Goal: Task Accomplishment & Management: Complete application form

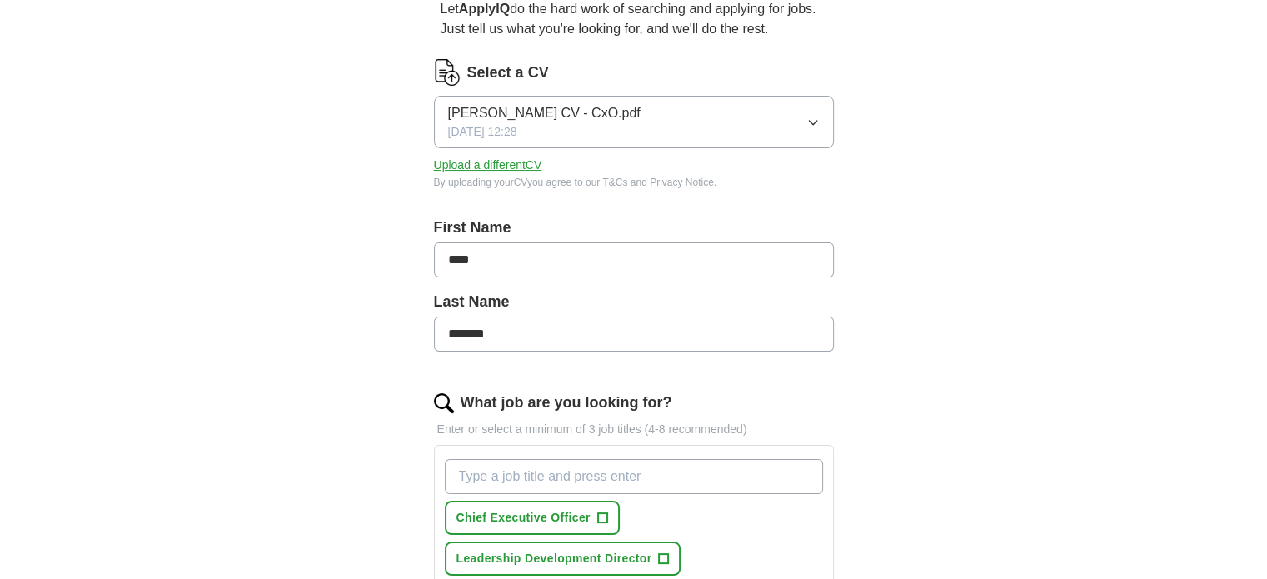
scroll to position [167, 0]
click at [811, 123] on icon "button" at bounding box center [812, 123] width 13 height 13
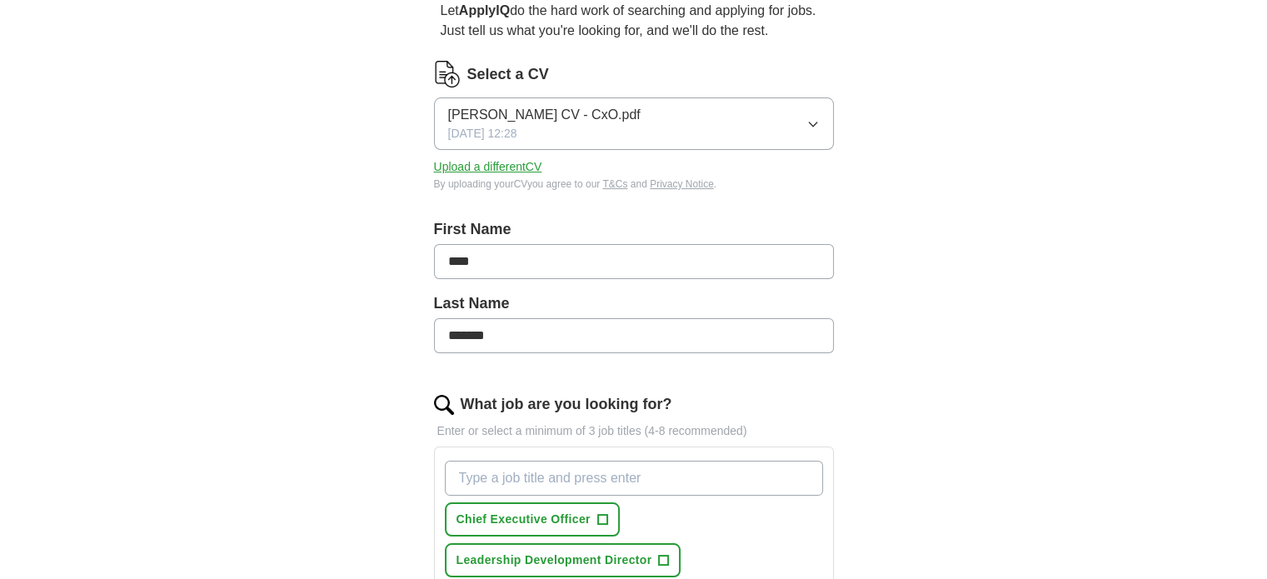
click at [521, 161] on button "Upload a different CV" at bounding box center [488, 166] width 108 height 17
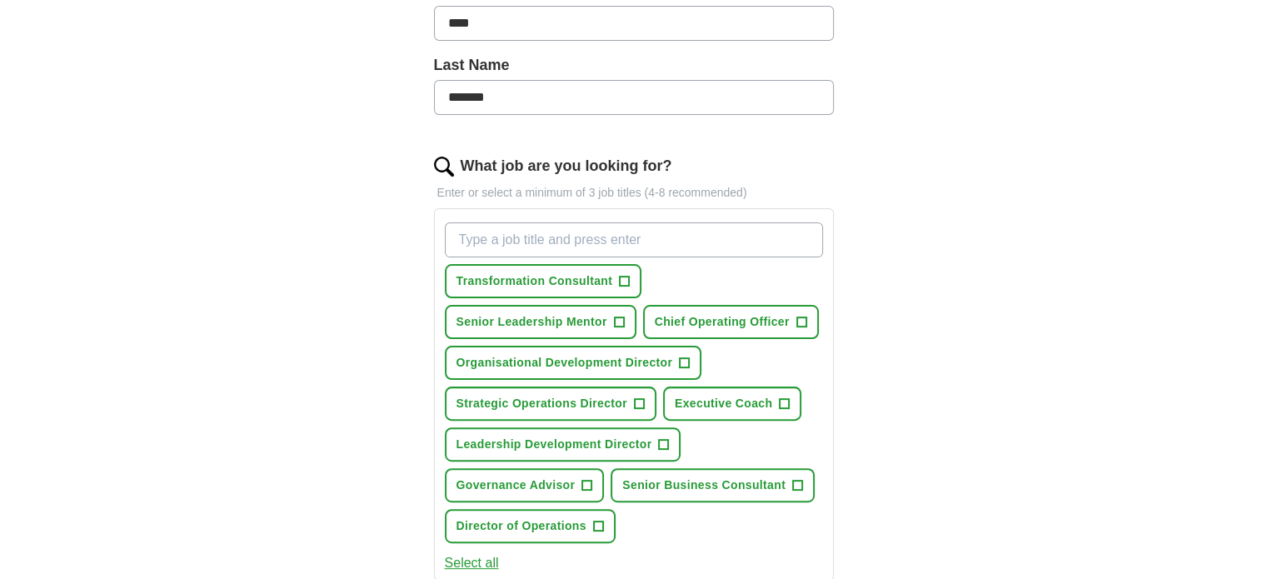
scroll to position [416, 0]
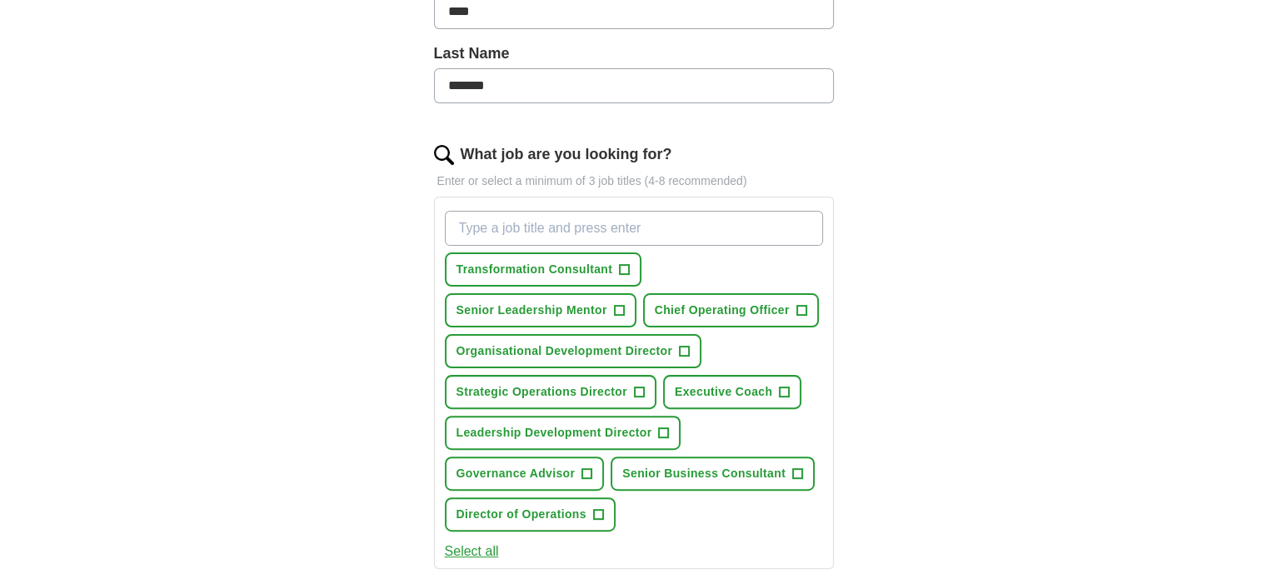
click at [541, 227] on input "What job are you looking for?" at bounding box center [634, 228] width 378 height 35
type input "chief operations officer"
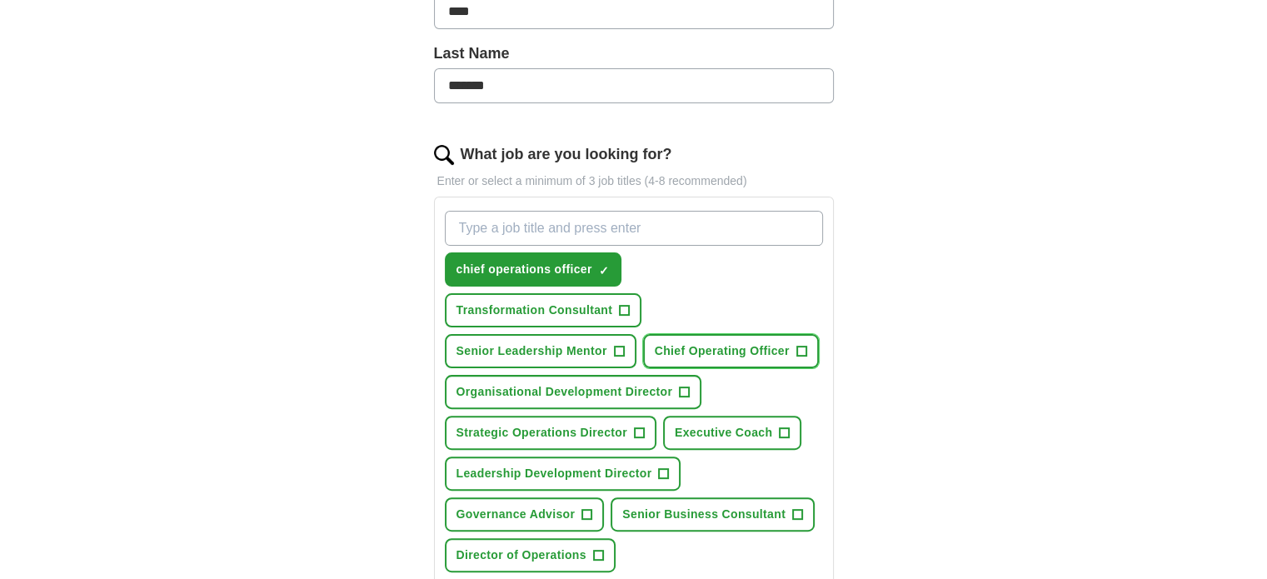
click at [800, 347] on span "+" at bounding box center [801, 351] width 10 height 13
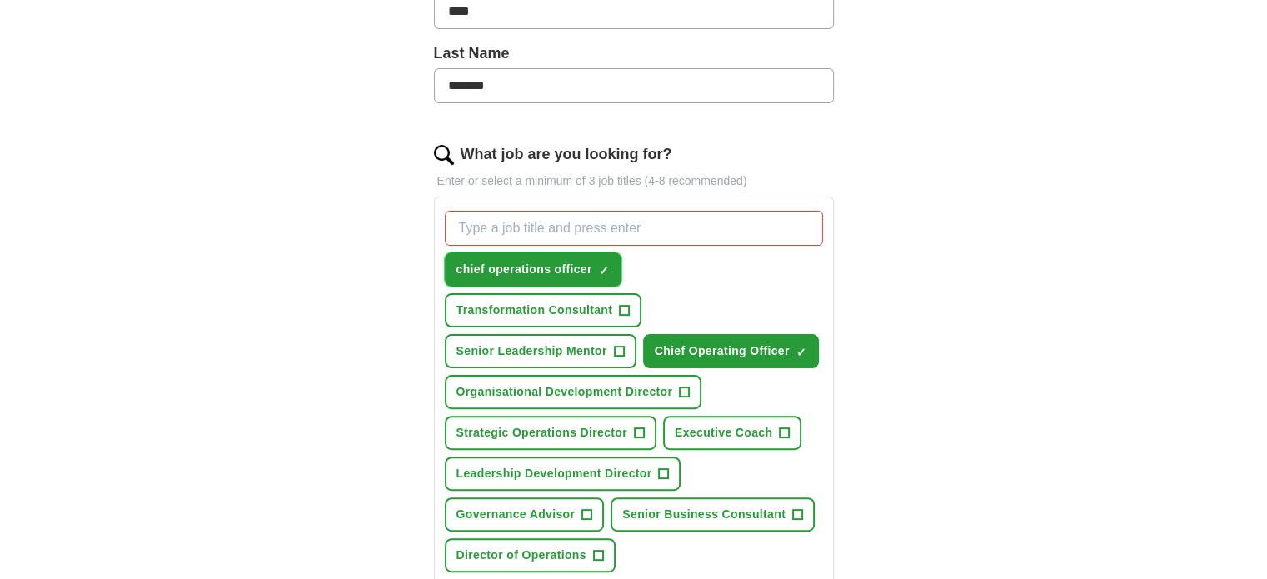
click at [0, 0] on span "×" at bounding box center [0, 0] width 0 height 0
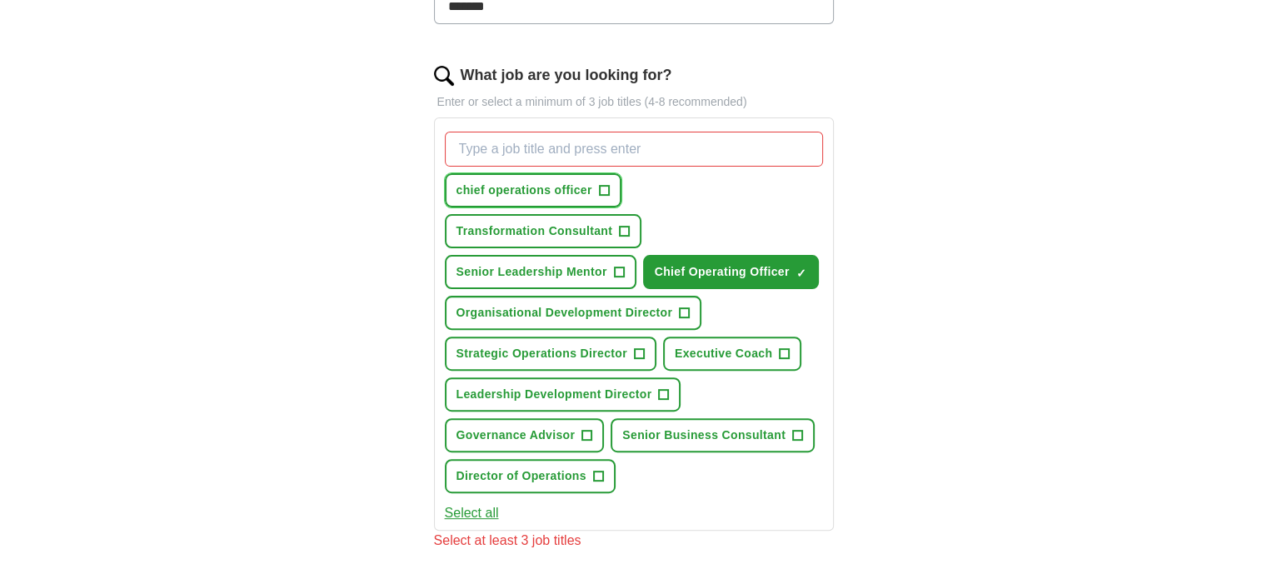
scroll to position [500, 0]
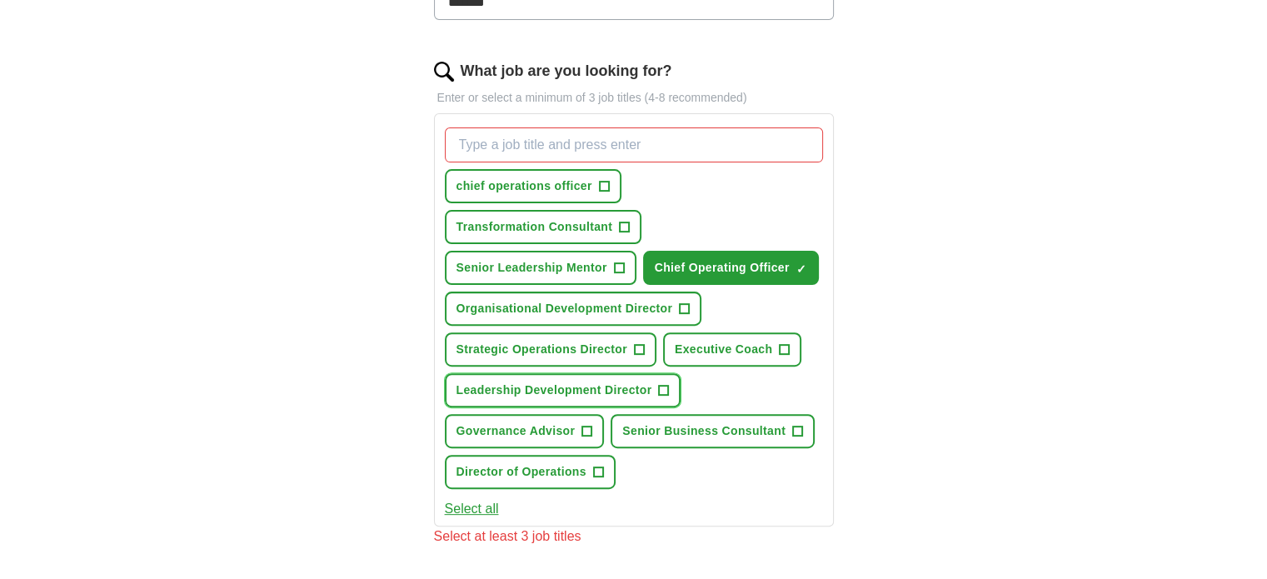
click at [662, 386] on span "+" at bounding box center [664, 390] width 10 height 13
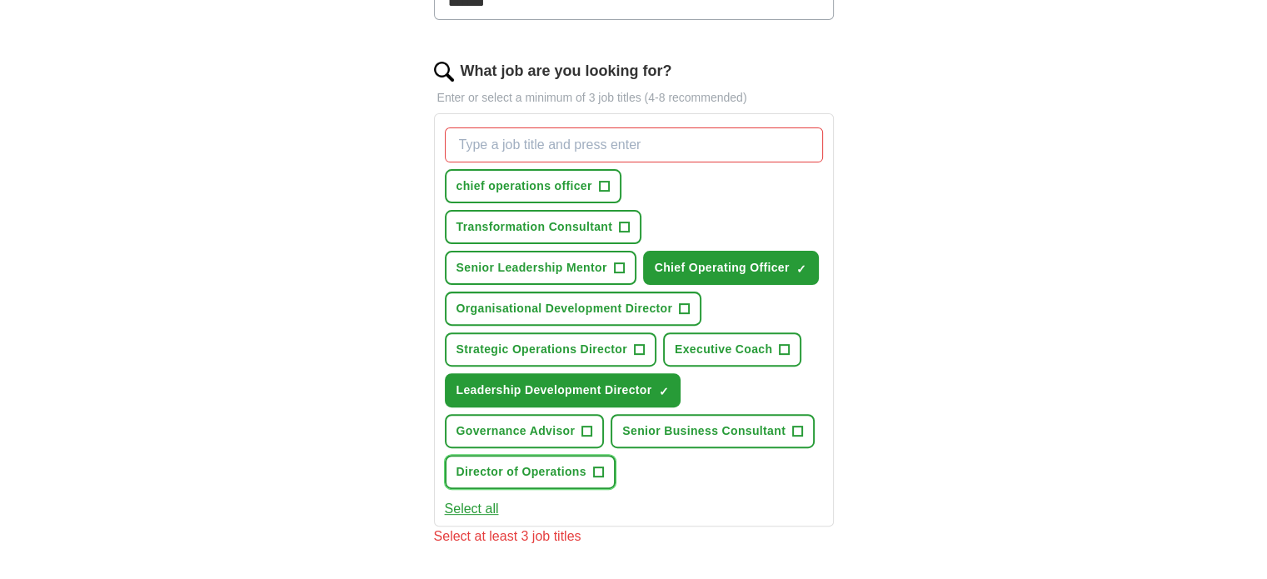
click at [590, 465] on button "Director of Operations +" at bounding box center [530, 472] width 171 height 34
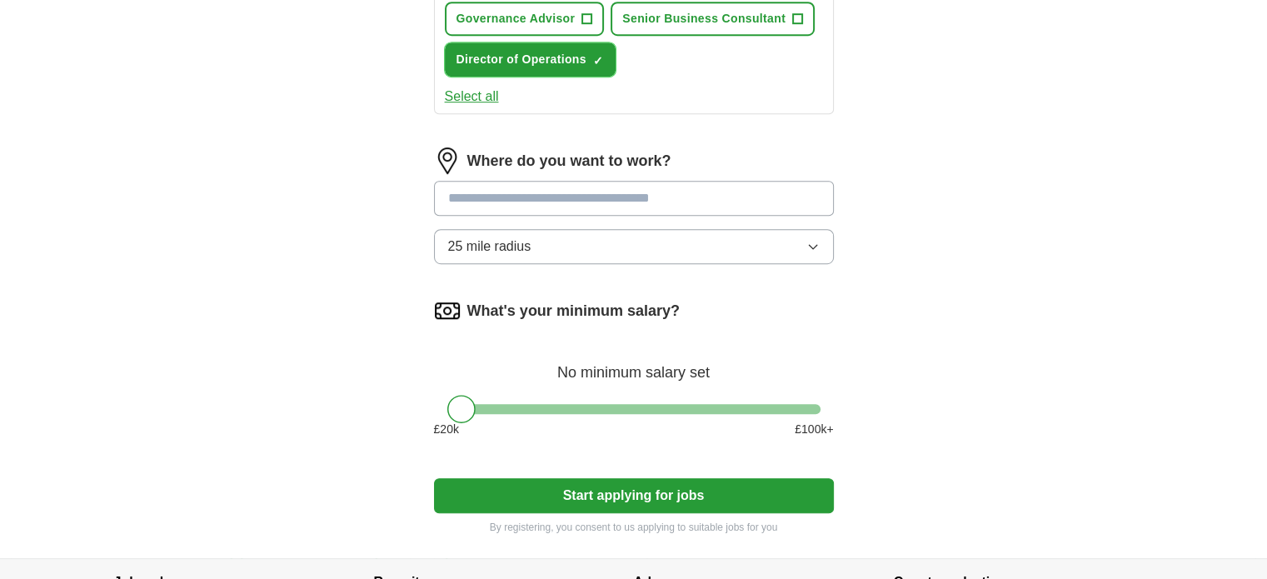
scroll to position [916, 0]
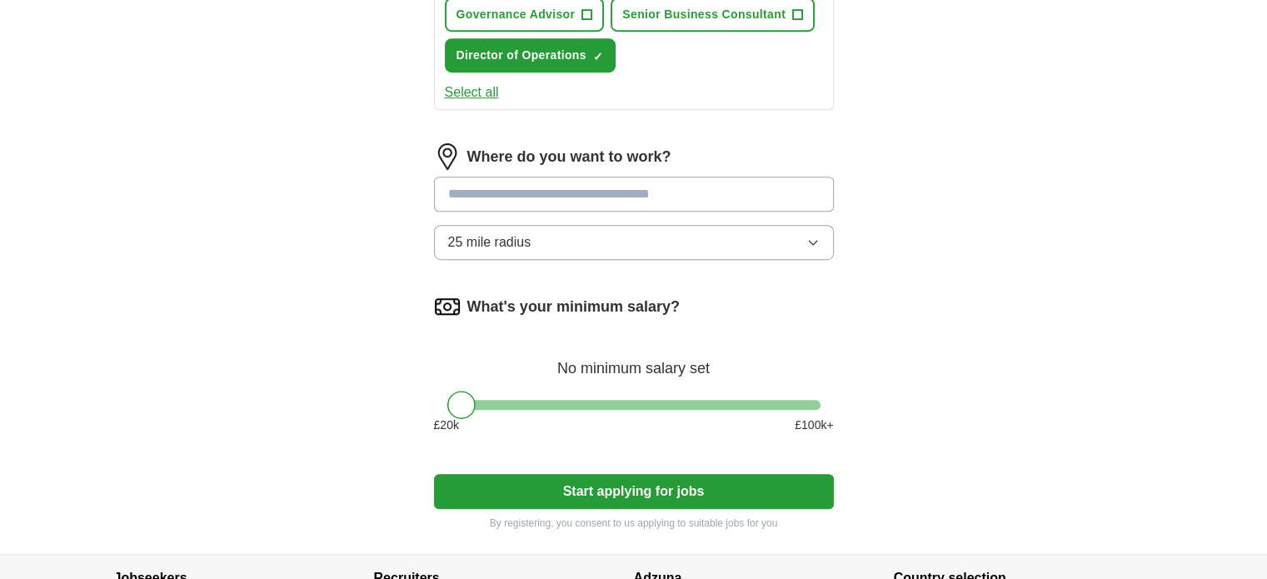
click at [496, 177] on input at bounding box center [634, 194] width 400 height 35
type input "*"
type input "**********"
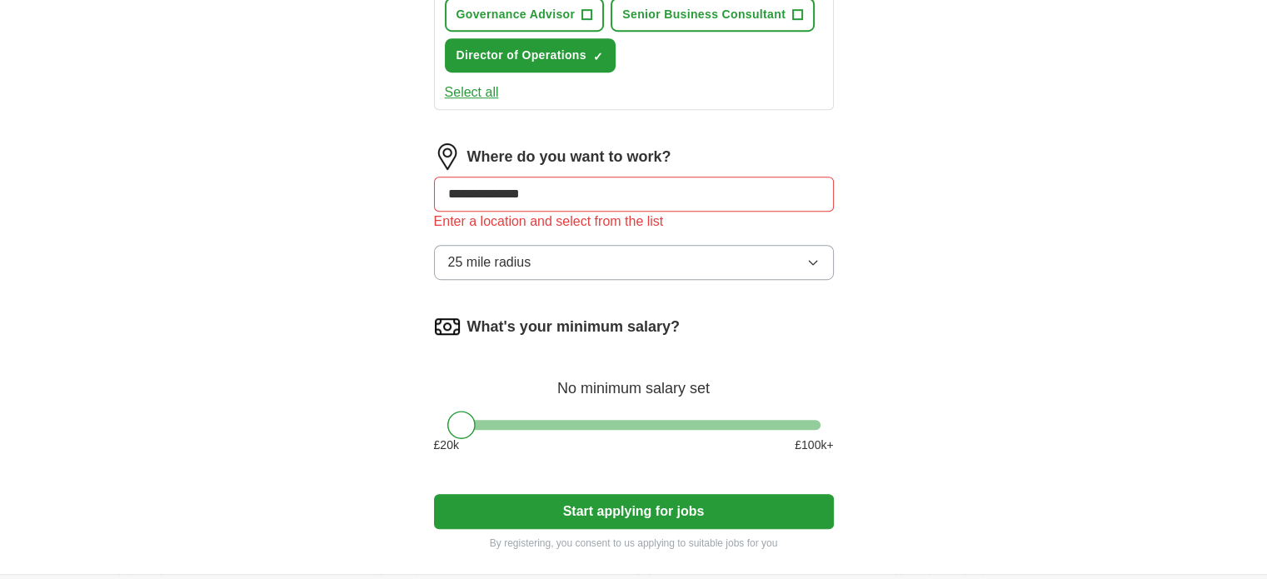
drag, startPoint x: 557, startPoint y: 187, endPoint x: 390, endPoint y: 186, distance: 167.4
type input "********"
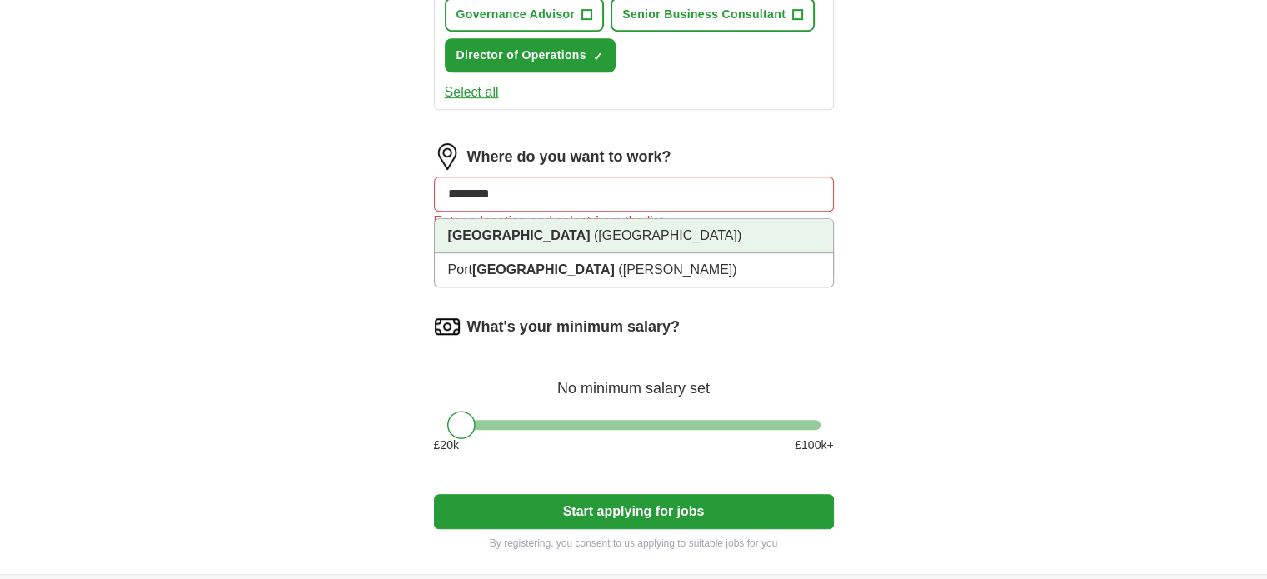
click at [455, 232] on strong "[GEOGRAPHIC_DATA]" at bounding box center [519, 235] width 142 height 14
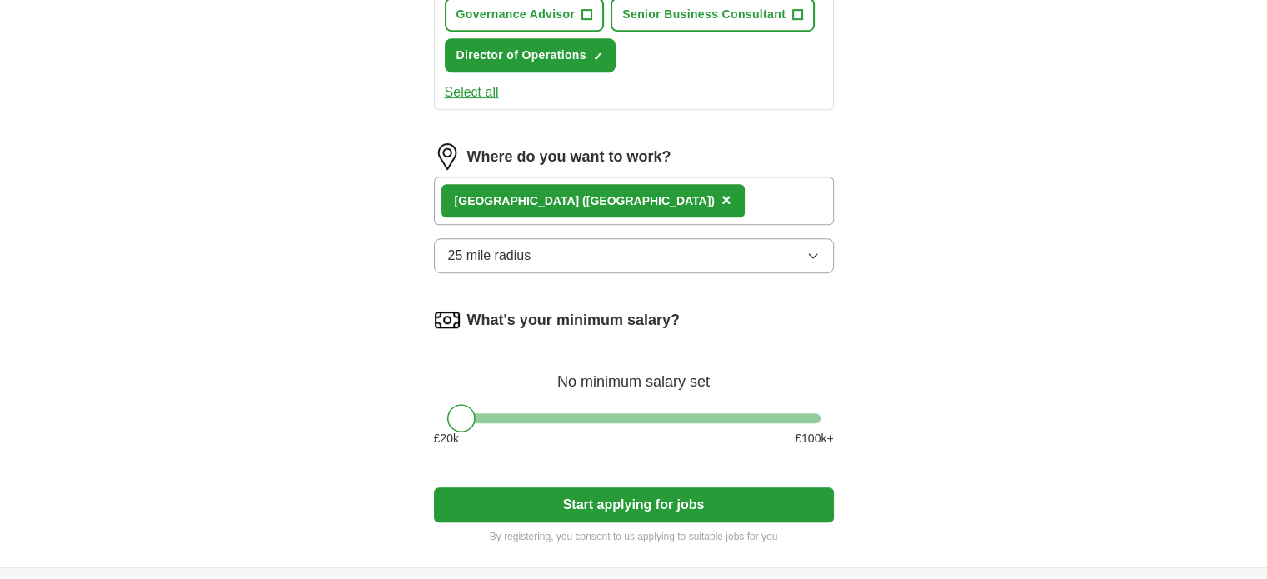
click at [635, 246] on button "25 mile radius" at bounding box center [634, 255] width 400 height 35
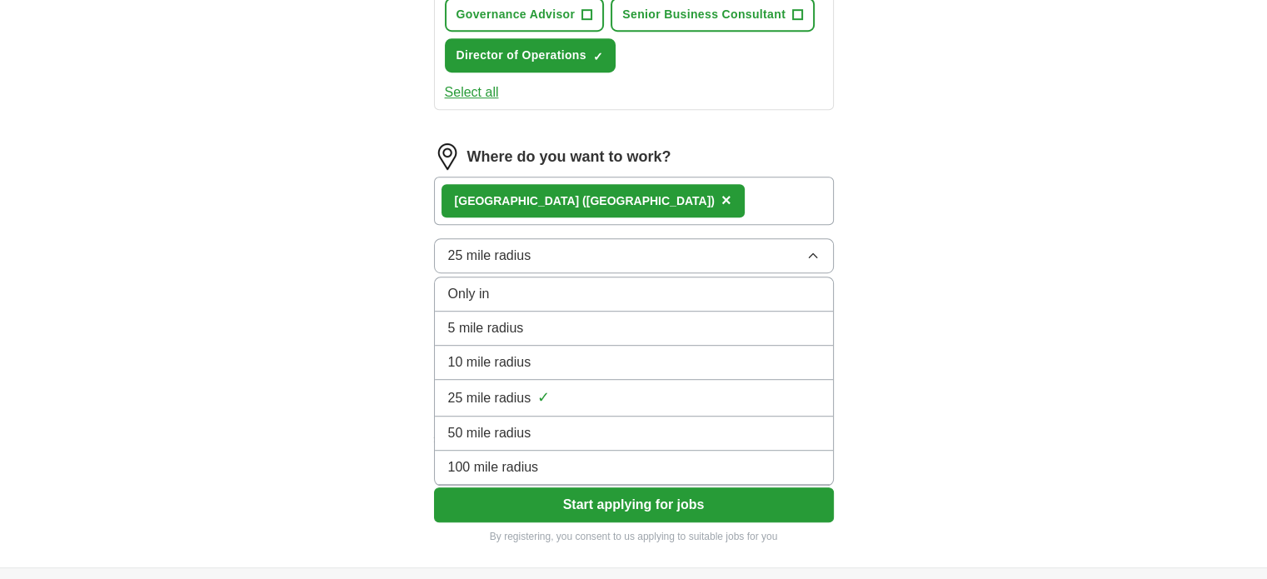
click at [541, 457] on div "100 mile radius" at bounding box center [633, 467] width 371 height 20
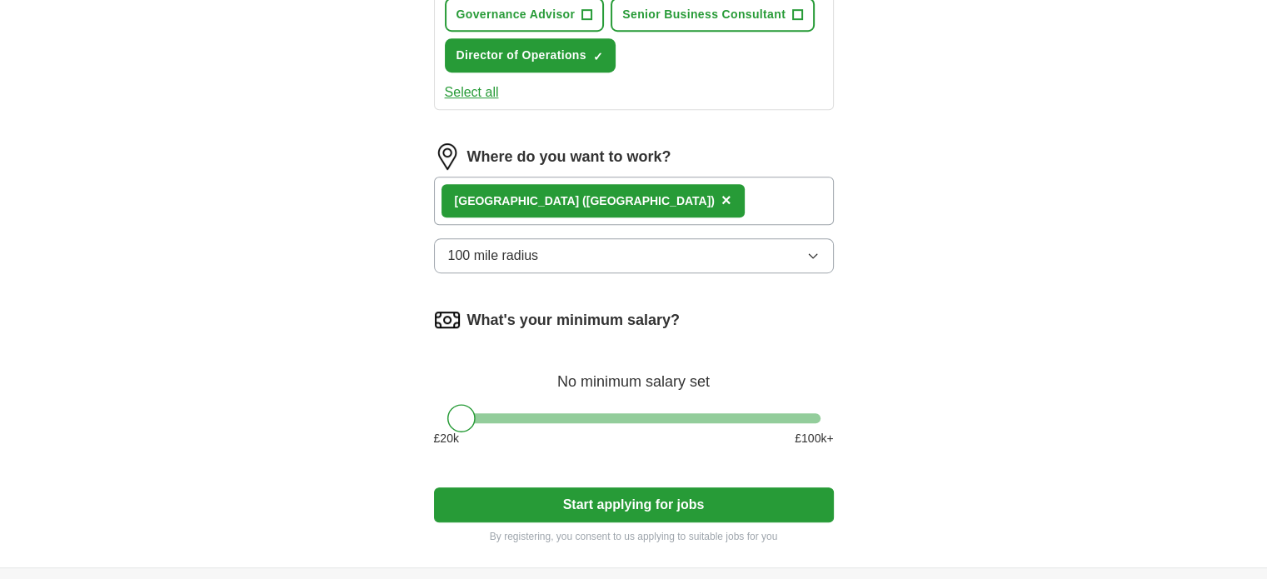
click at [721, 193] on span "×" at bounding box center [726, 200] width 10 height 18
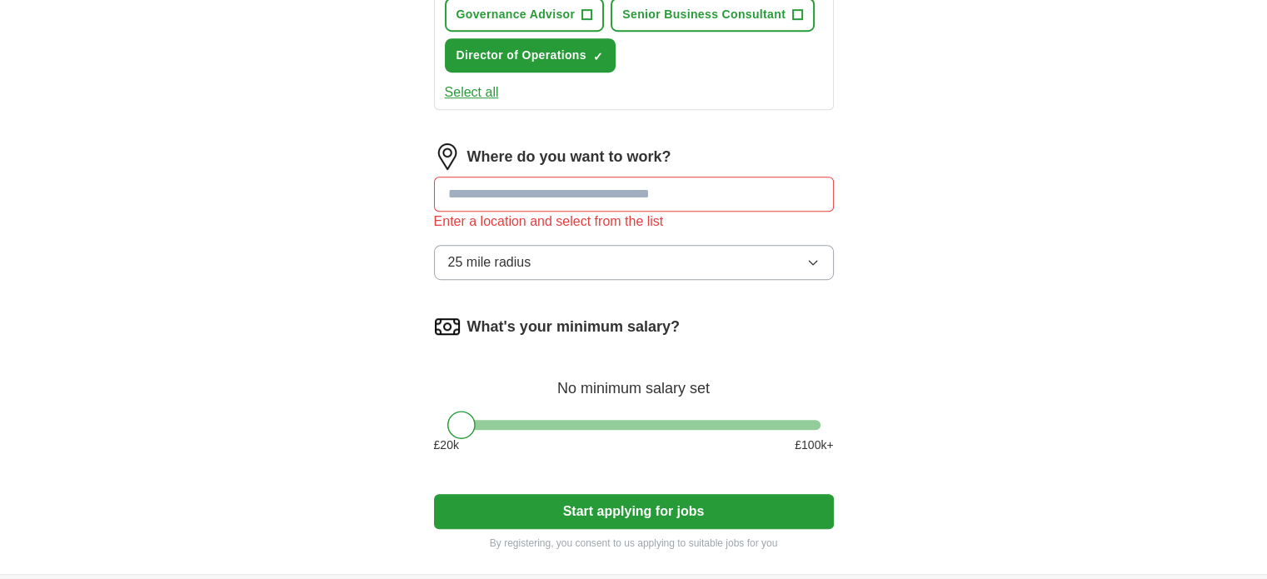
click at [543, 187] on input at bounding box center [634, 194] width 400 height 35
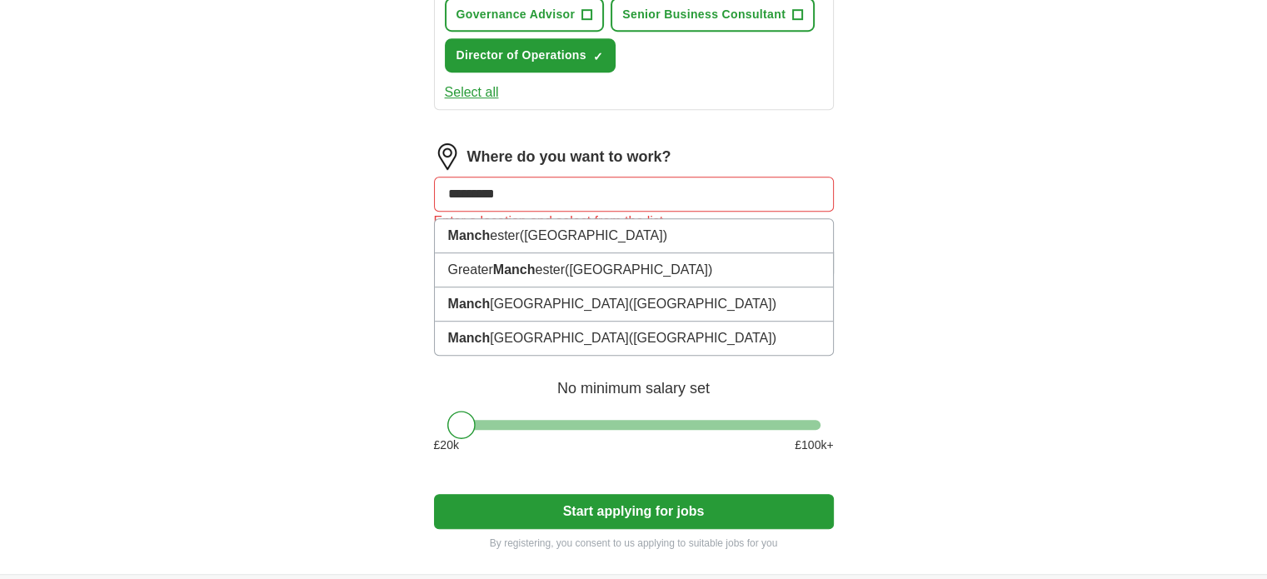
type input "**********"
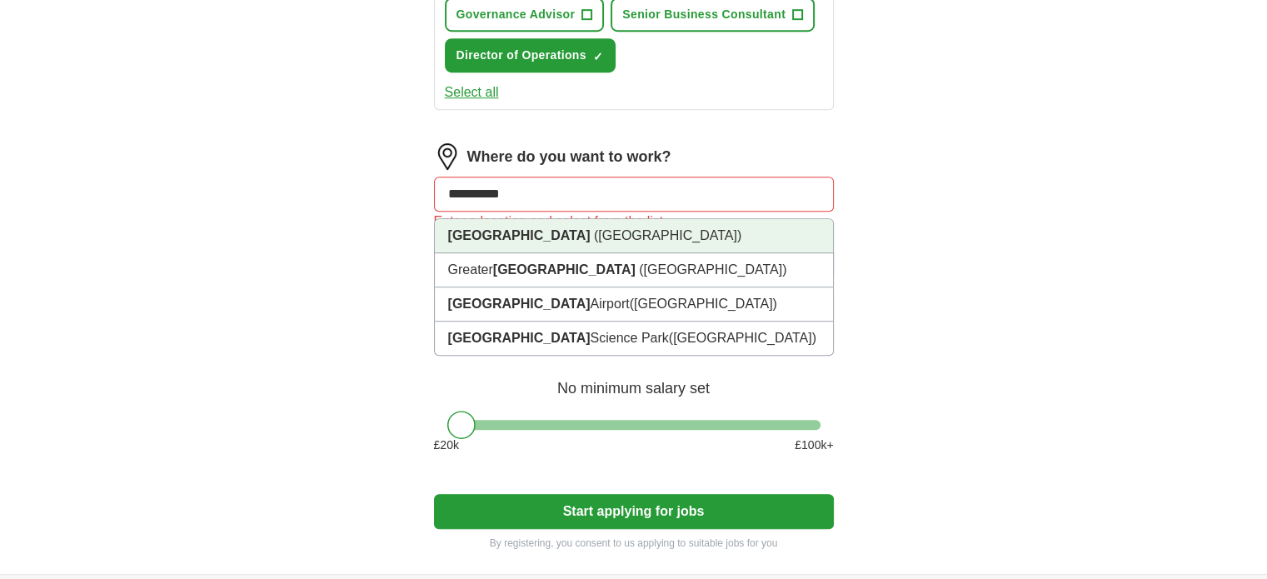
click at [511, 234] on strong "[GEOGRAPHIC_DATA]" at bounding box center [519, 235] width 142 height 14
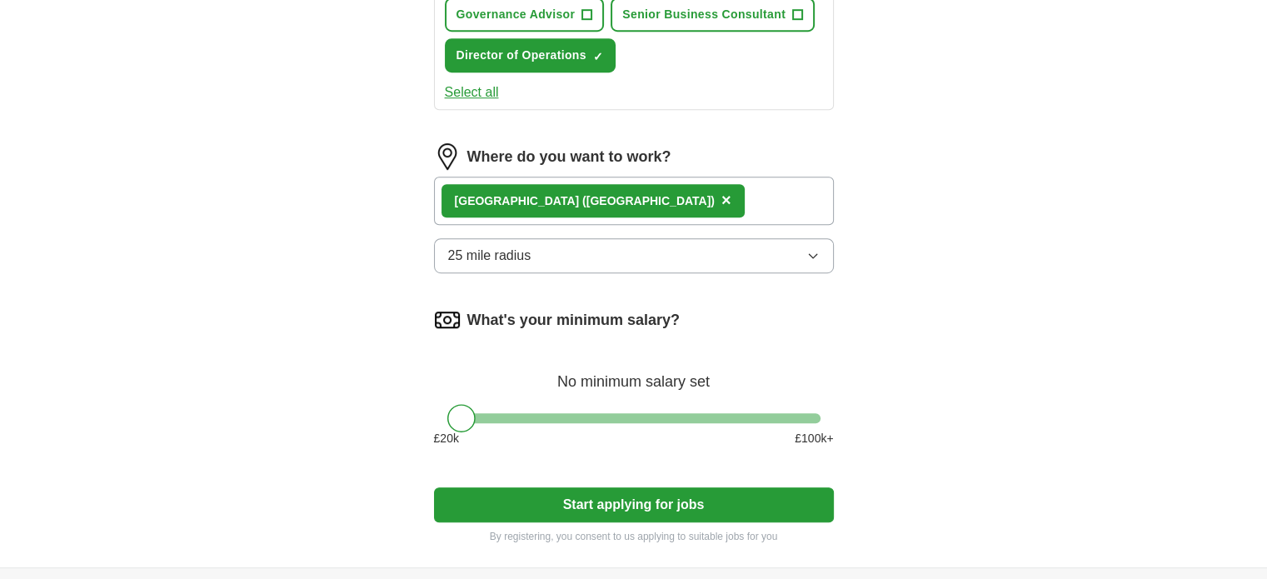
click at [538, 243] on button "25 mile radius" at bounding box center [634, 255] width 400 height 35
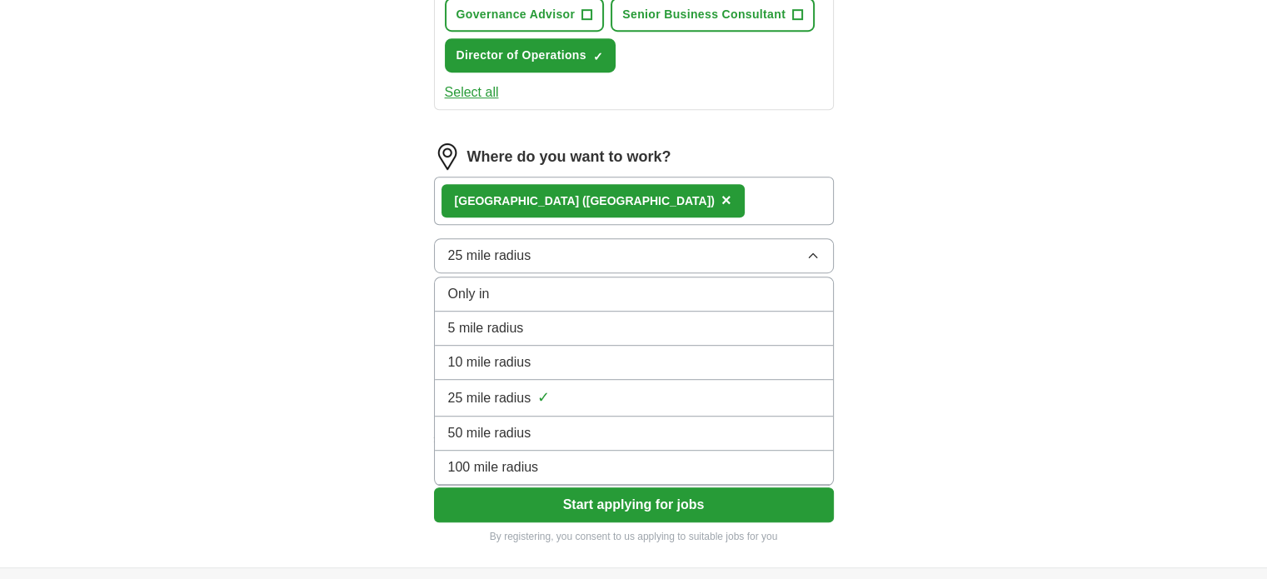
click at [503, 423] on span "50 mile radius" at bounding box center [489, 433] width 83 height 20
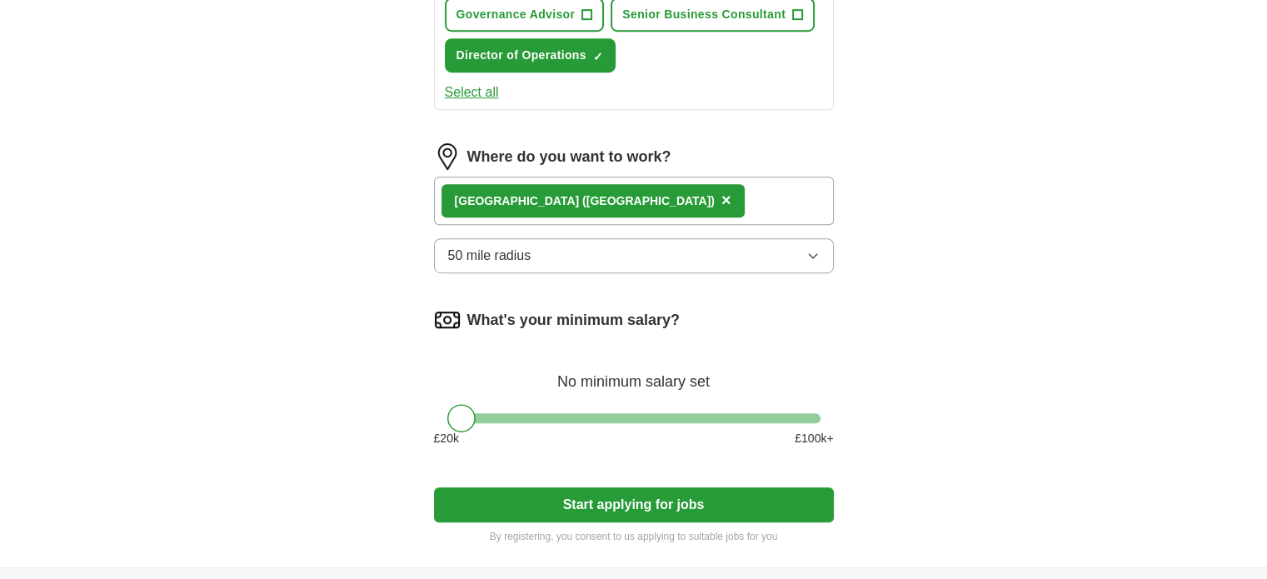
click at [501, 238] on button "50 mile radius" at bounding box center [634, 255] width 400 height 35
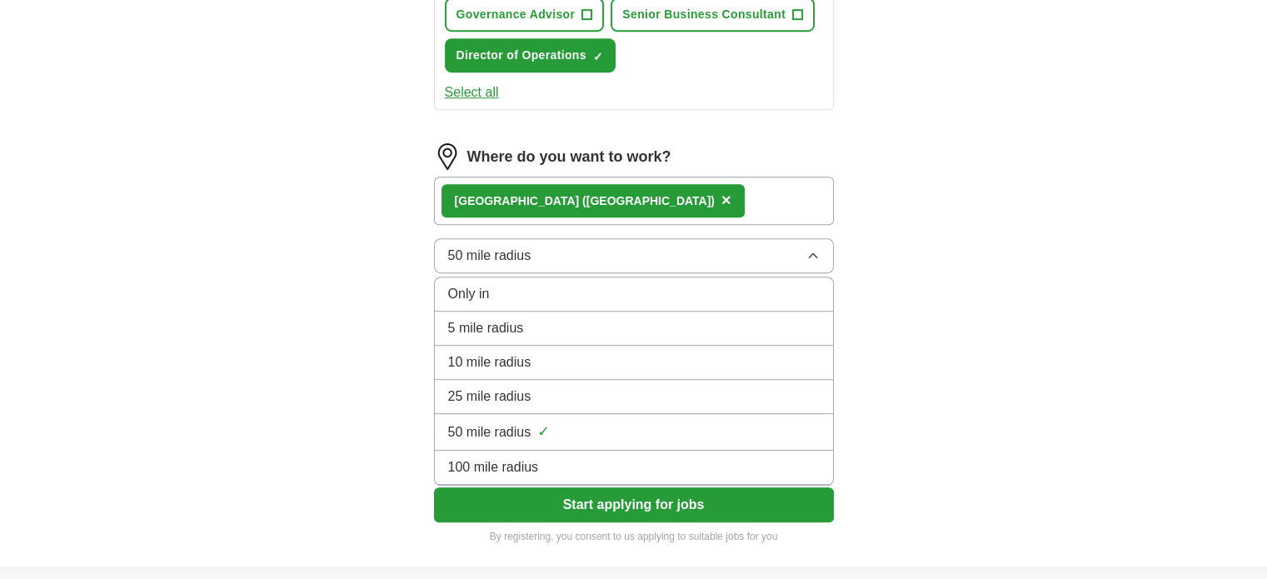
click at [509, 459] on span "100 mile radius" at bounding box center [493, 467] width 91 height 20
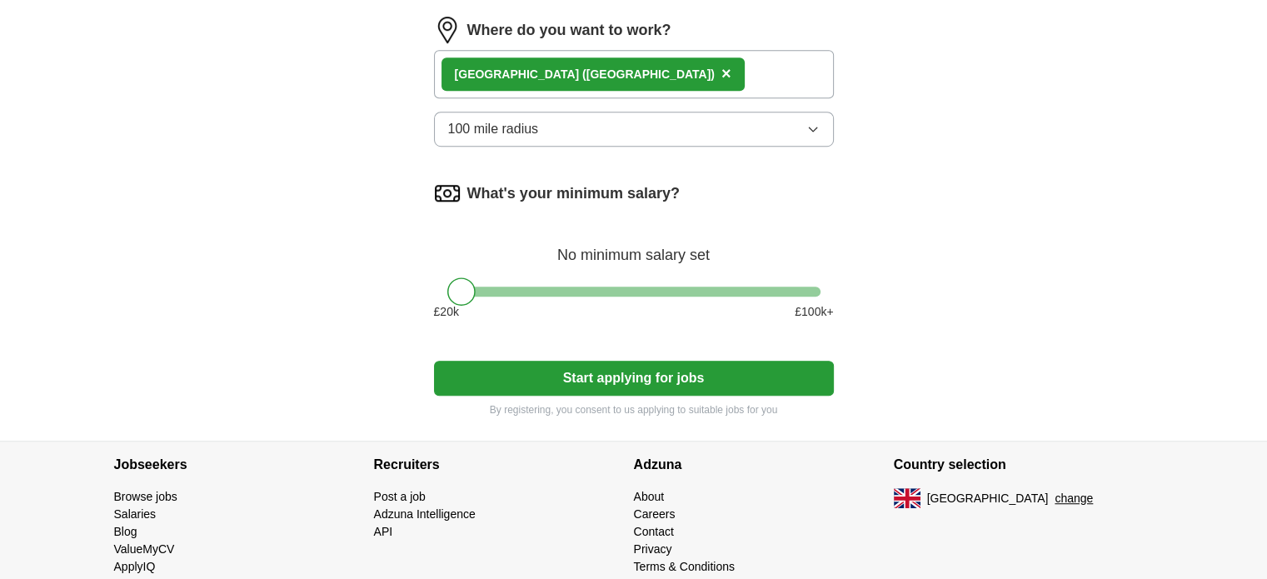
scroll to position [1082, 0]
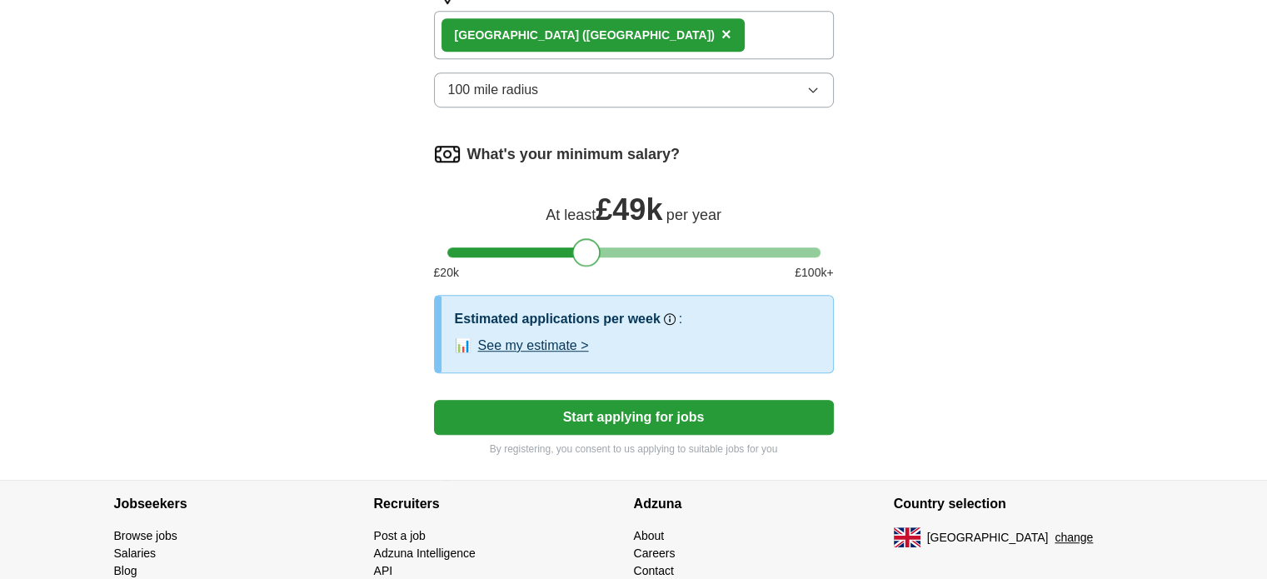
drag, startPoint x: 466, startPoint y: 244, endPoint x: 586, endPoint y: 249, distance: 120.0
click at [586, 249] on div at bounding box center [586, 252] width 28 height 28
drag, startPoint x: 586, startPoint y: 250, endPoint x: 817, endPoint y: 251, distance: 230.7
click at [817, 251] on div at bounding box center [806, 252] width 28 height 28
click at [579, 416] on button "Start applying for jobs" at bounding box center [634, 417] width 400 height 35
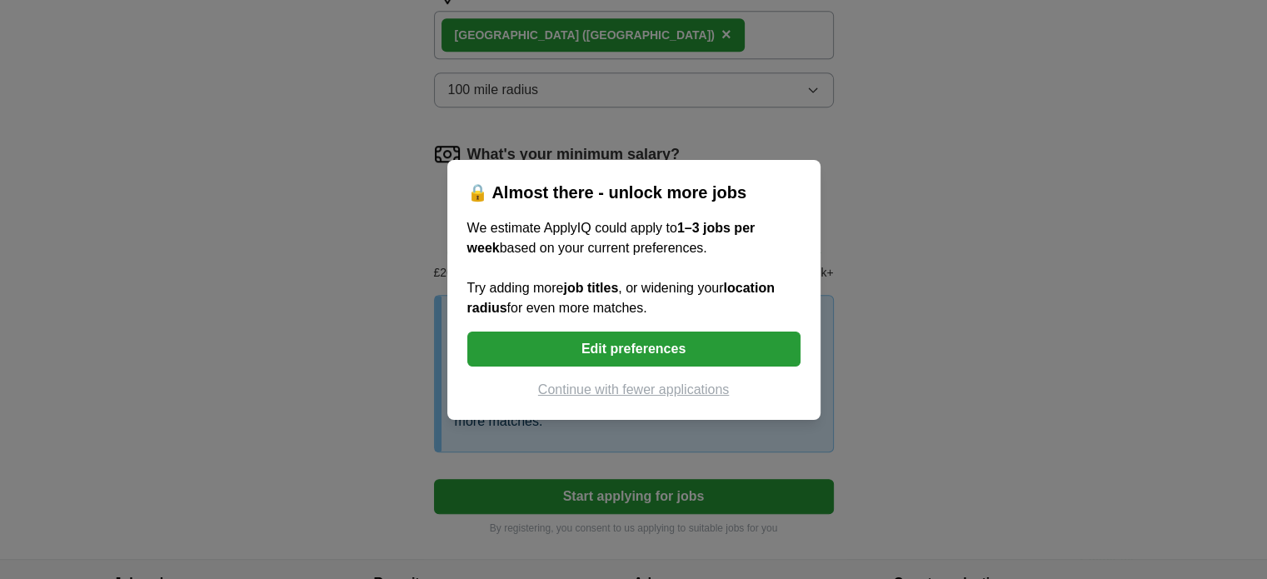
click at [640, 340] on button "Edit preferences" at bounding box center [633, 348] width 333 height 35
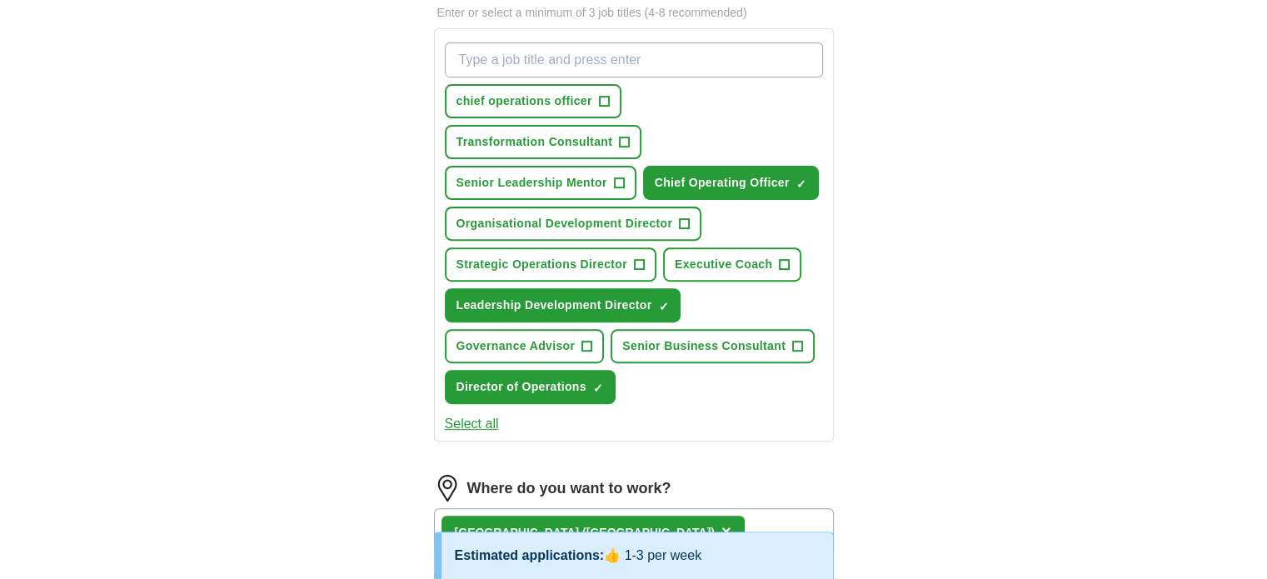
scroll to position [582, 0]
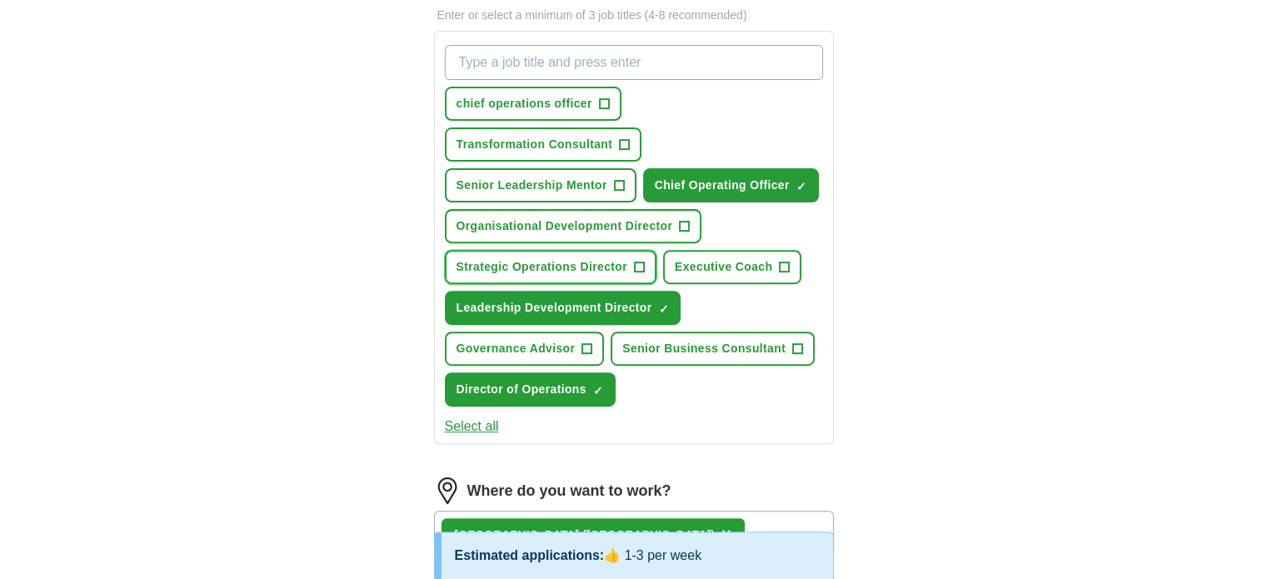
click at [645, 258] on button "Strategic Operations Director +" at bounding box center [551, 267] width 212 height 34
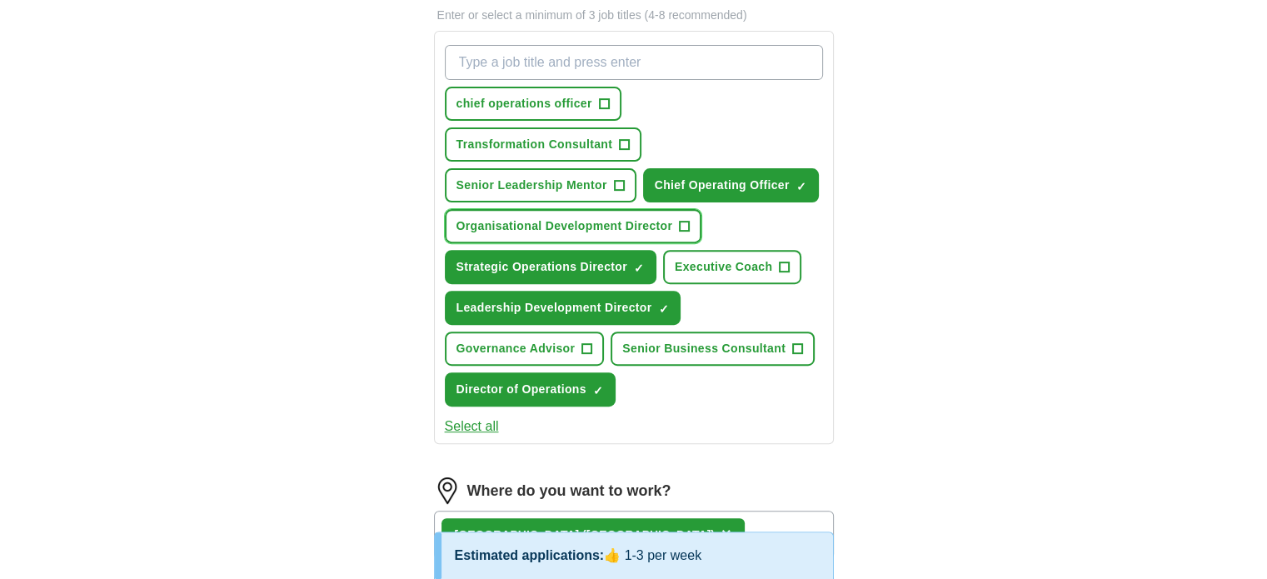
click at [683, 220] on span "+" at bounding box center [685, 226] width 10 height 13
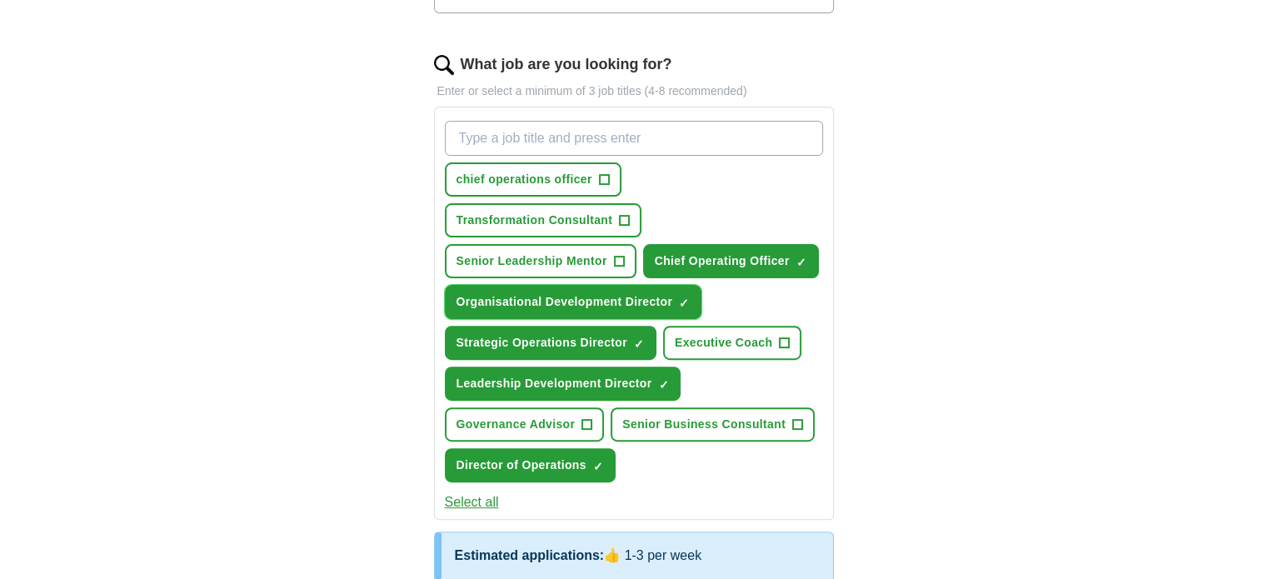
scroll to position [499, 0]
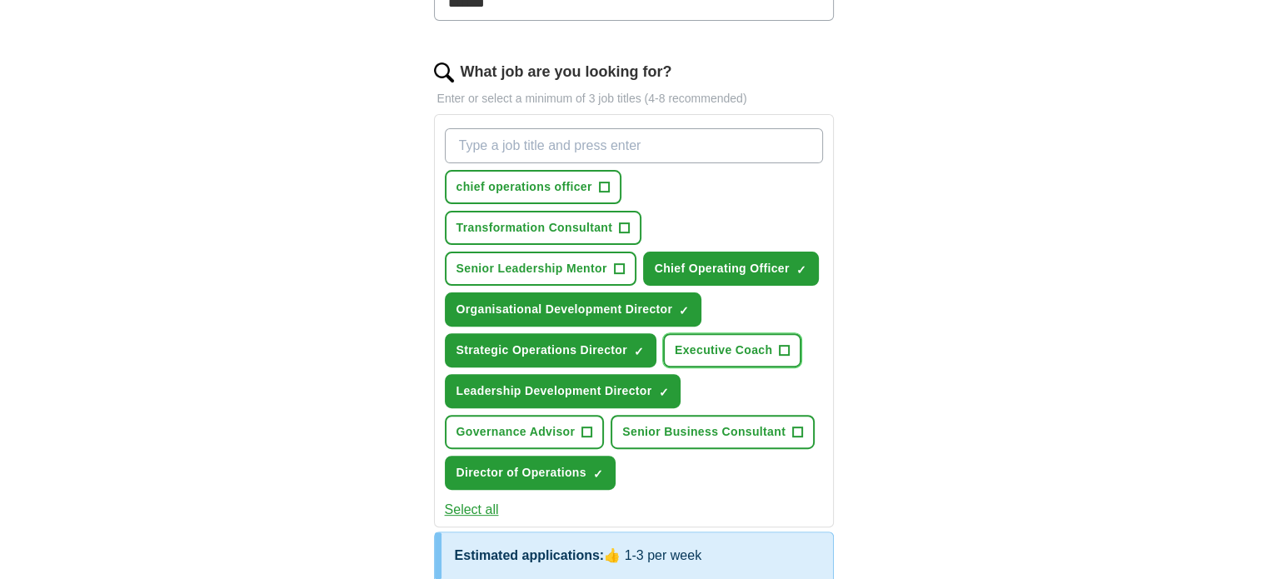
click at [774, 346] on button "Executive Coach +" at bounding box center [732, 350] width 138 height 34
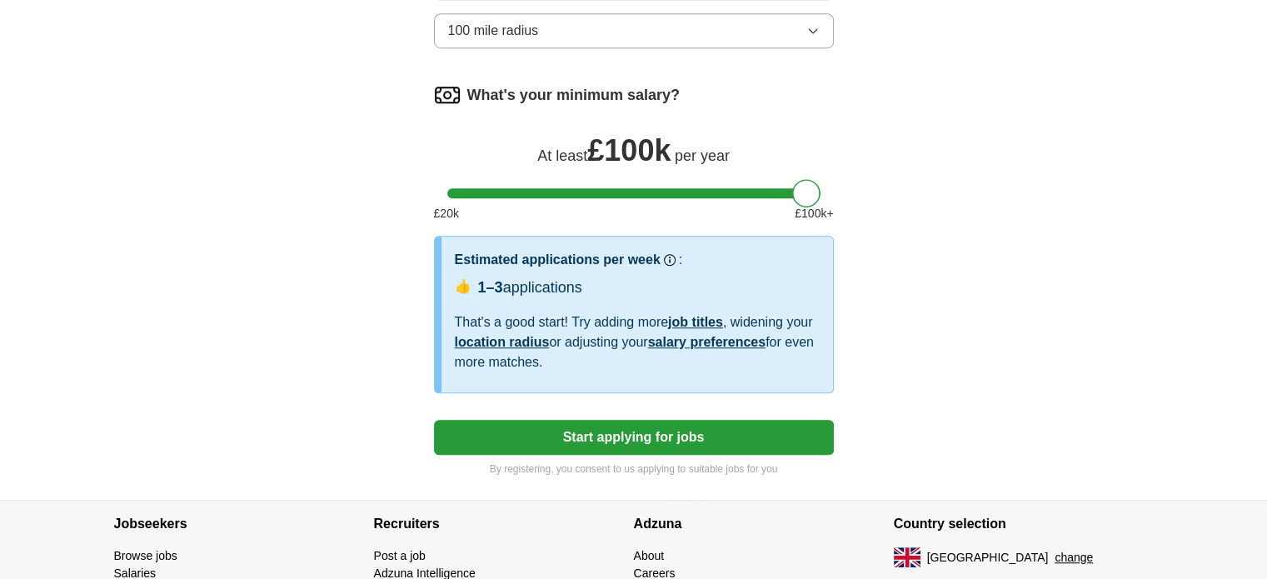
scroll to position [1239, 0]
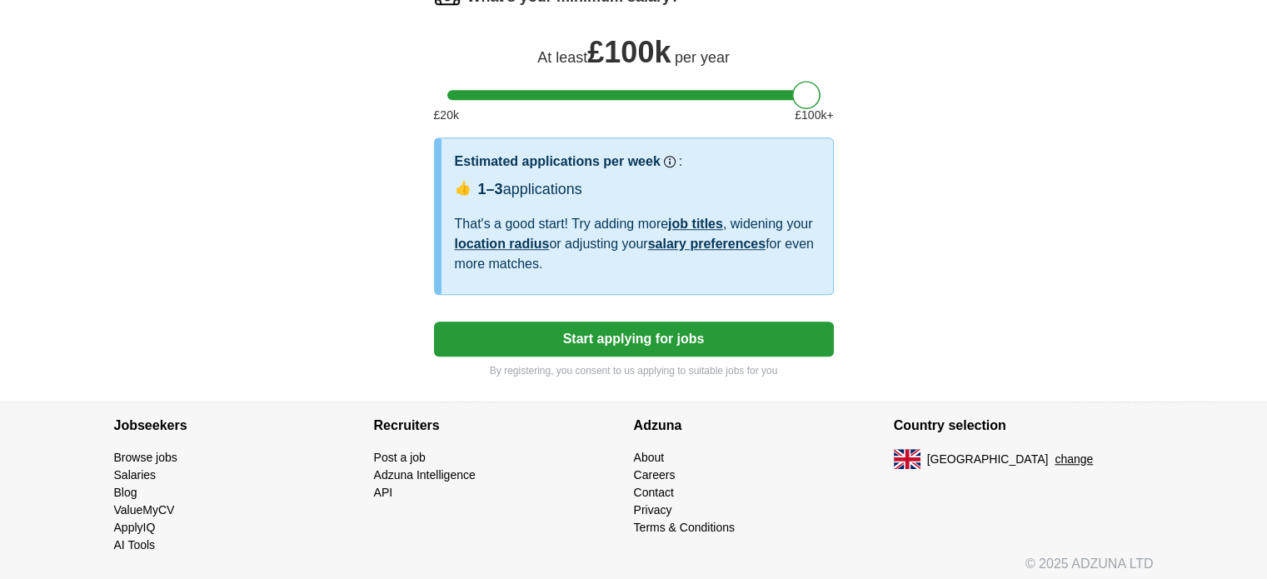
click at [614, 336] on button "Start applying for jobs" at bounding box center [634, 338] width 400 height 35
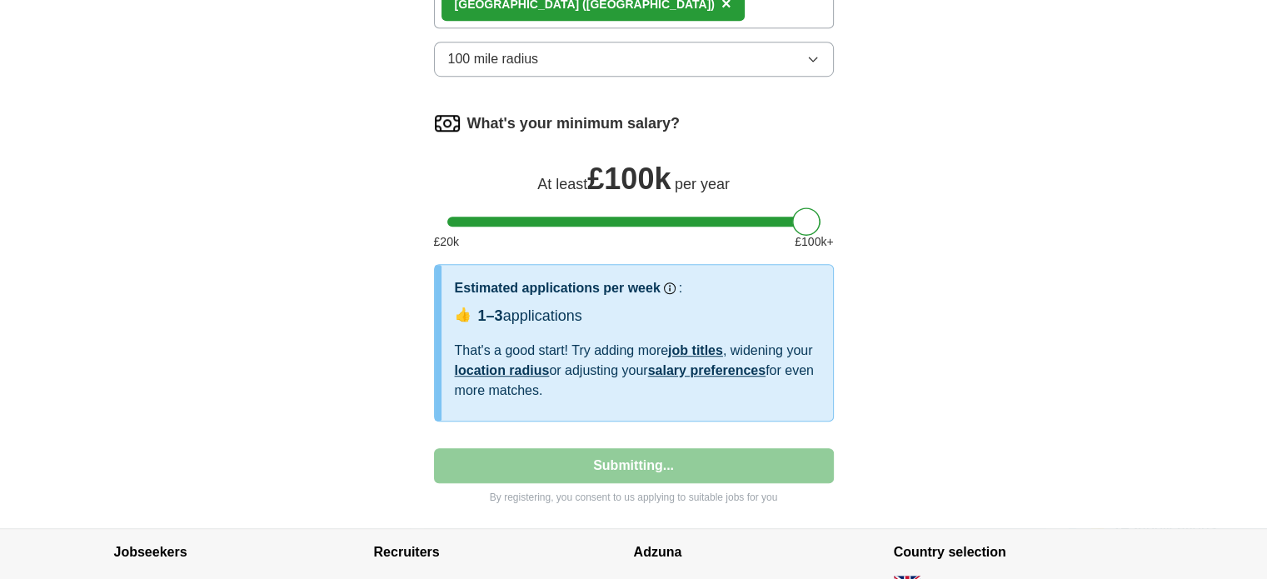
select select "**"
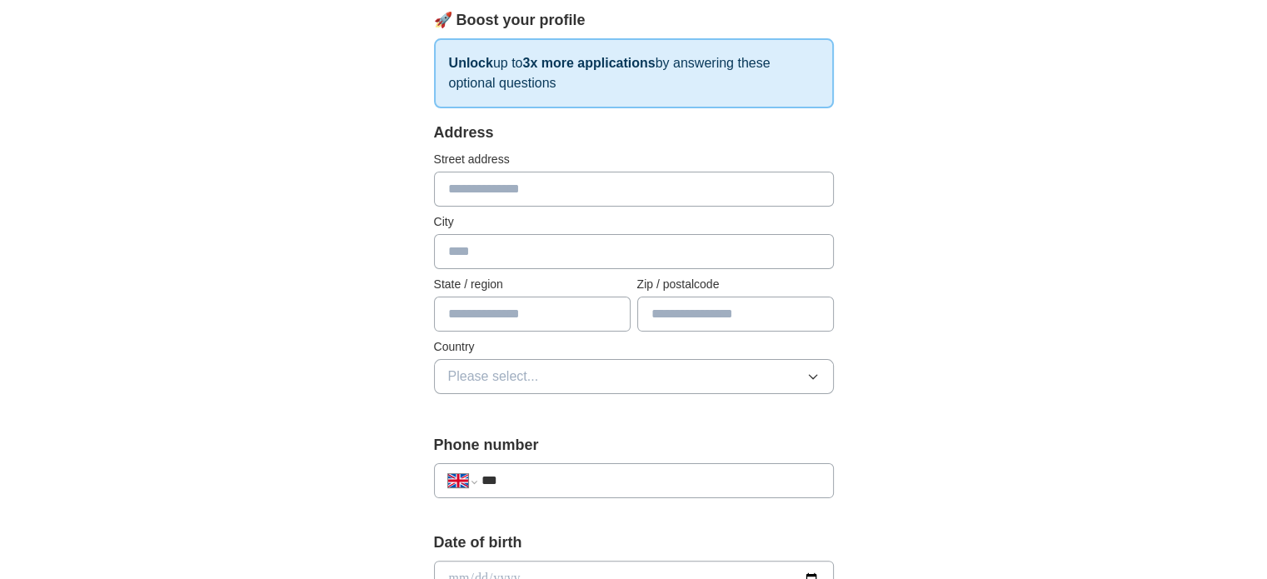
scroll to position [250, 0]
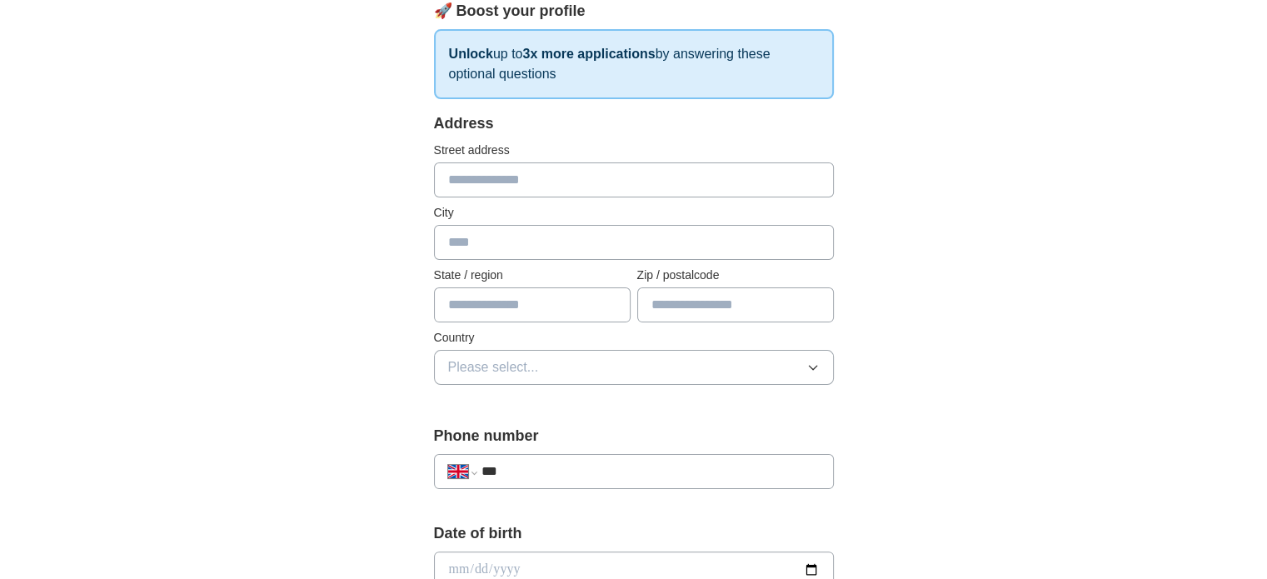
click at [514, 181] on input "text" at bounding box center [634, 179] width 400 height 35
type input "**********"
type input "******"
type input "*"
type input "**********"
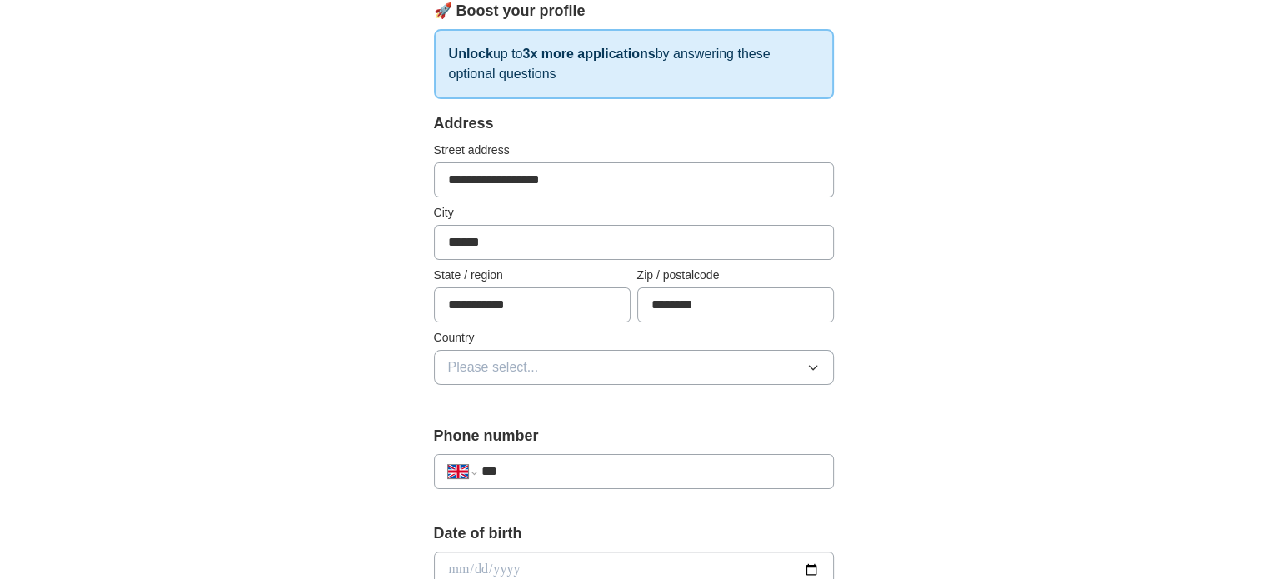
type input "********"
click at [480, 368] on span "Please select..." at bounding box center [493, 367] width 91 height 20
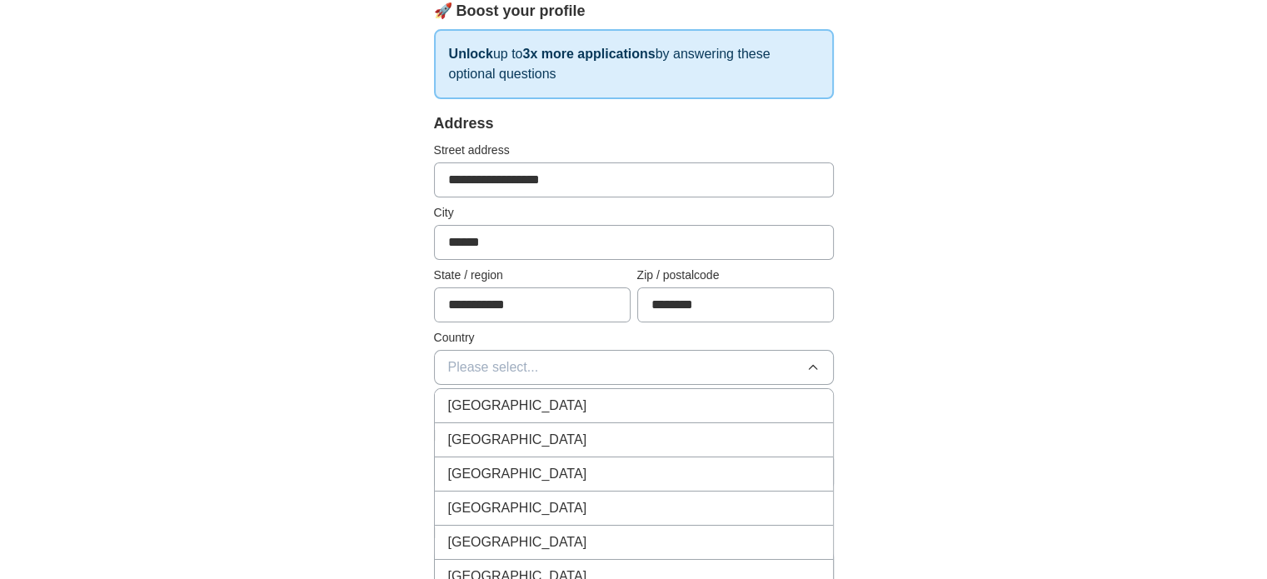
click at [505, 399] on span "[GEOGRAPHIC_DATA]" at bounding box center [517, 406] width 139 height 20
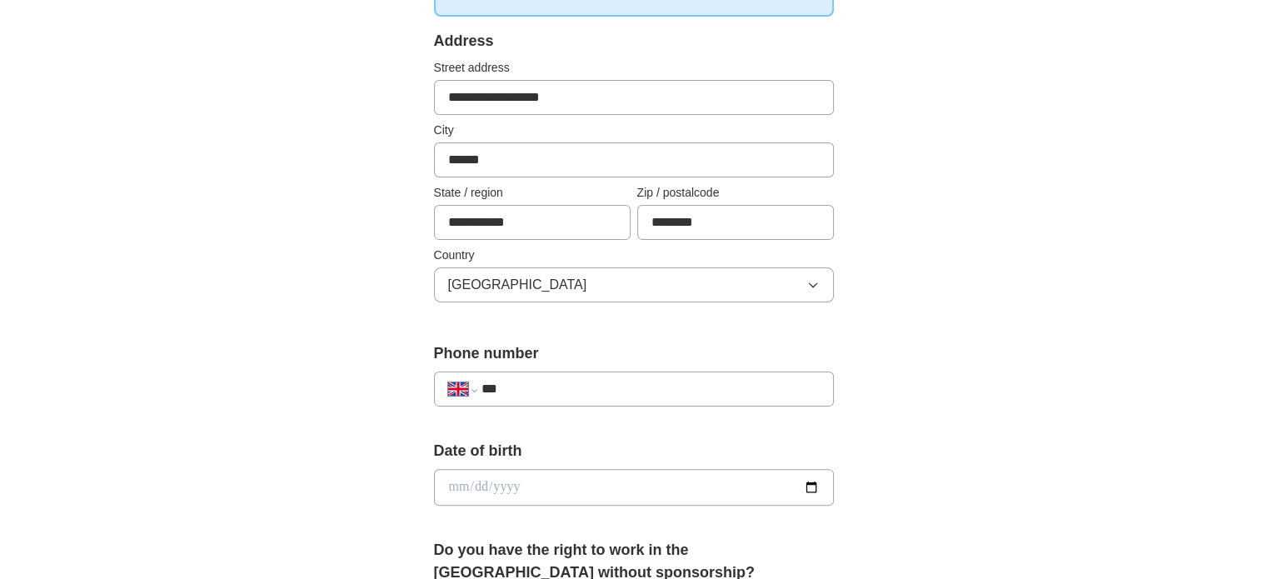
scroll to position [500, 0]
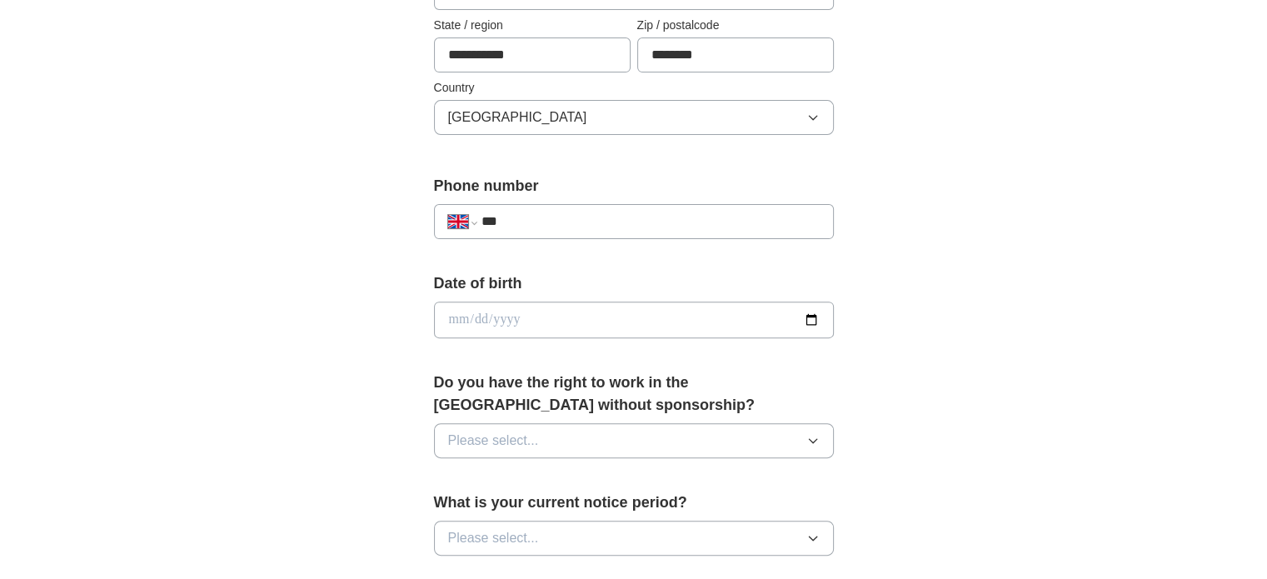
click at [540, 212] on input "***" at bounding box center [649, 222] width 338 height 20
type input "**********"
click at [509, 321] on input "date" at bounding box center [634, 319] width 400 height 37
click at [458, 319] on input "date" at bounding box center [634, 319] width 400 height 37
type input "**********"
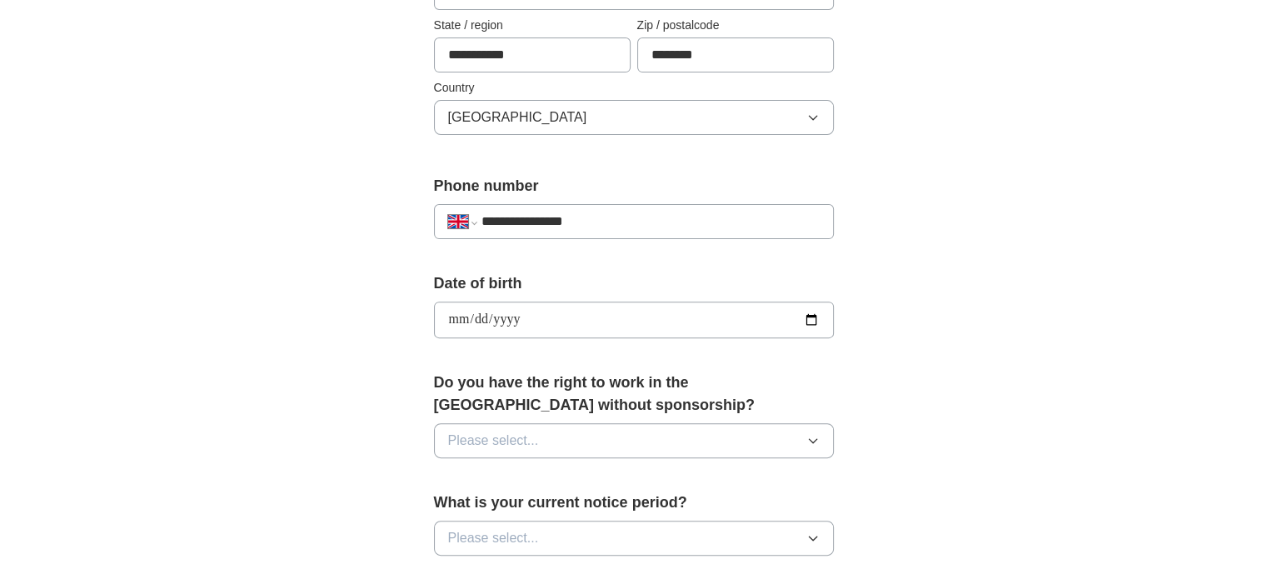
click at [493, 432] on span "Please select..." at bounding box center [493, 441] width 91 height 20
click at [485, 482] on div "Yes" at bounding box center [633, 479] width 371 height 20
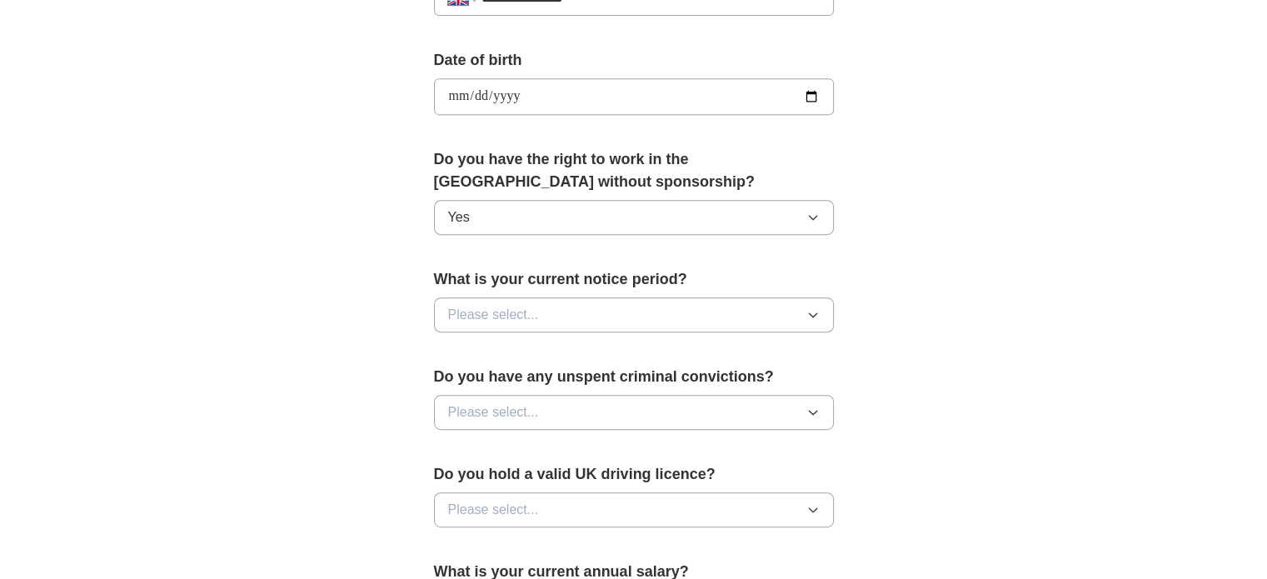
scroll to position [749, 0]
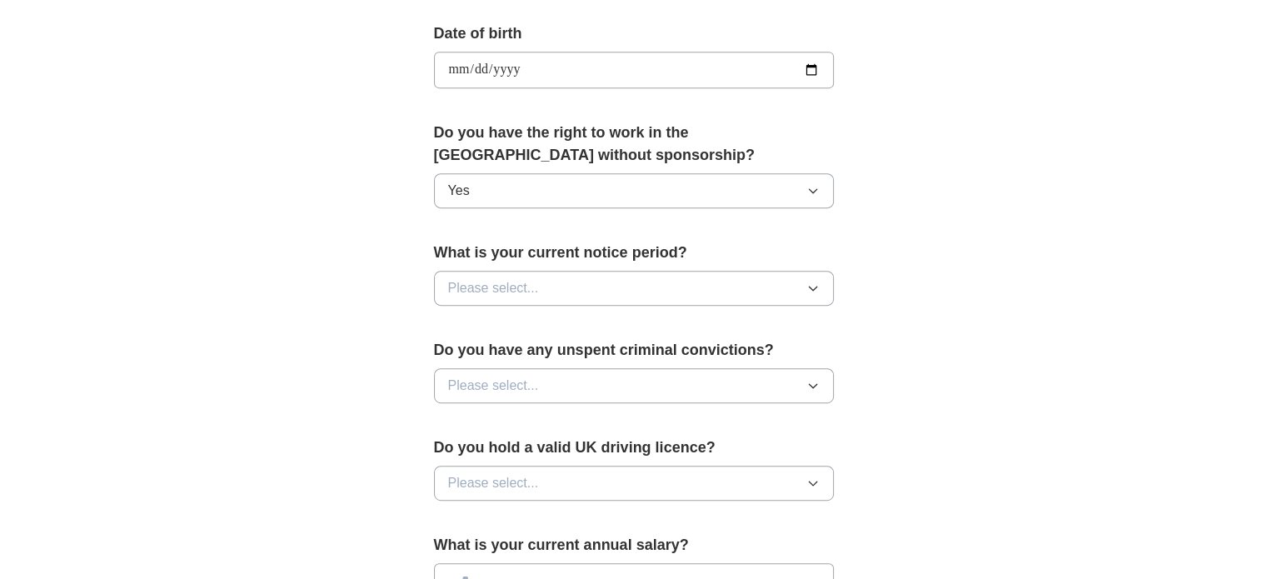
click at [504, 284] on span "Please select..." at bounding box center [493, 288] width 91 height 20
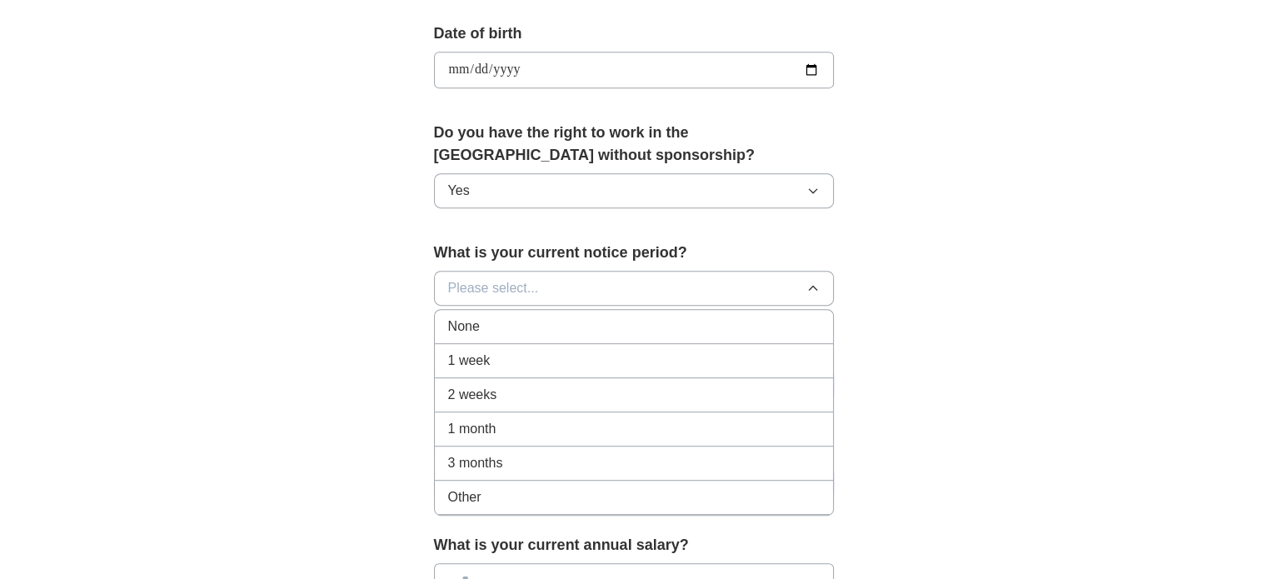
click at [495, 429] on div "1 month" at bounding box center [633, 429] width 371 height 20
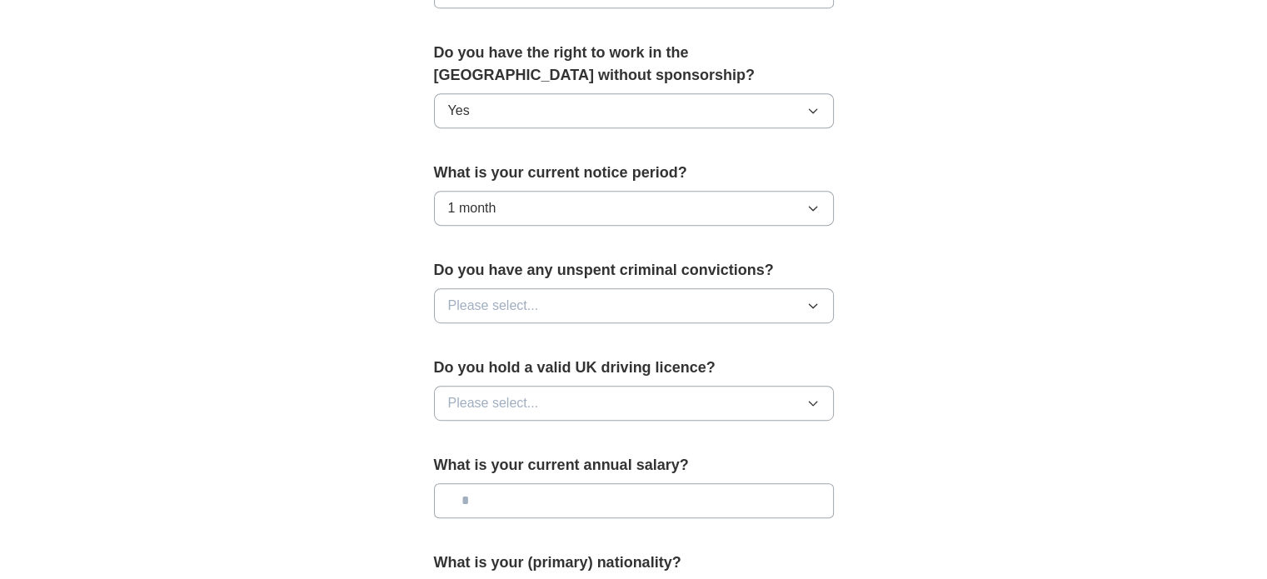
scroll to position [833, 0]
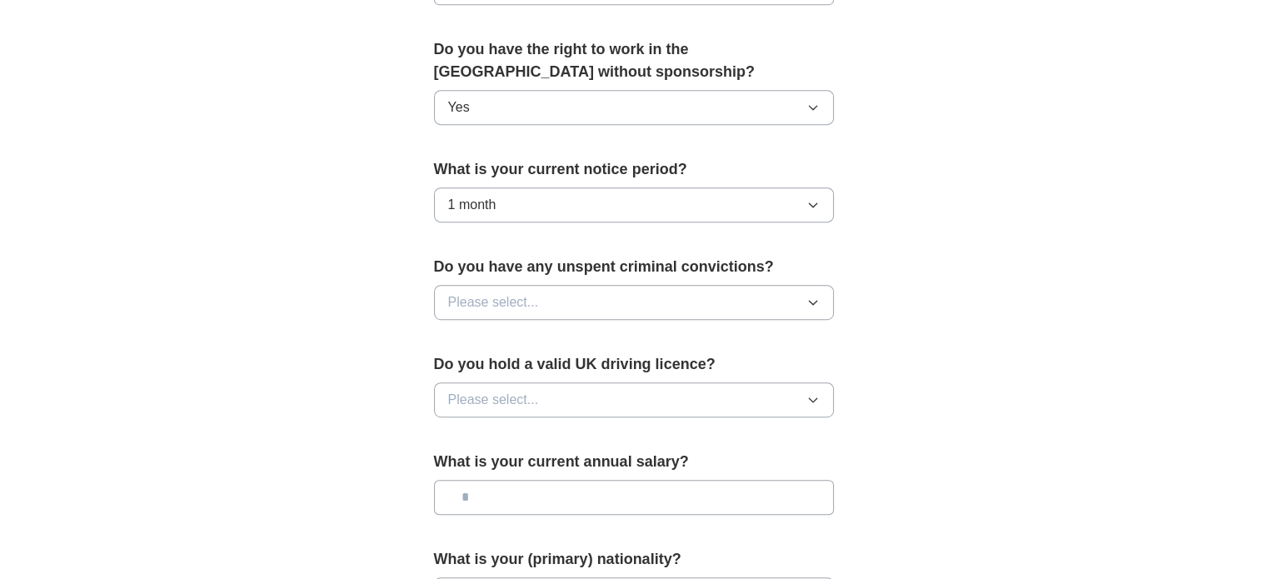
click at [524, 286] on button "Please select..." at bounding box center [634, 302] width 400 height 35
click at [481, 375] on div "No" at bounding box center [633, 375] width 371 height 20
click at [500, 396] on span "Please select..." at bounding box center [493, 400] width 91 height 20
click at [486, 434] on div "Yes" at bounding box center [633, 438] width 371 height 20
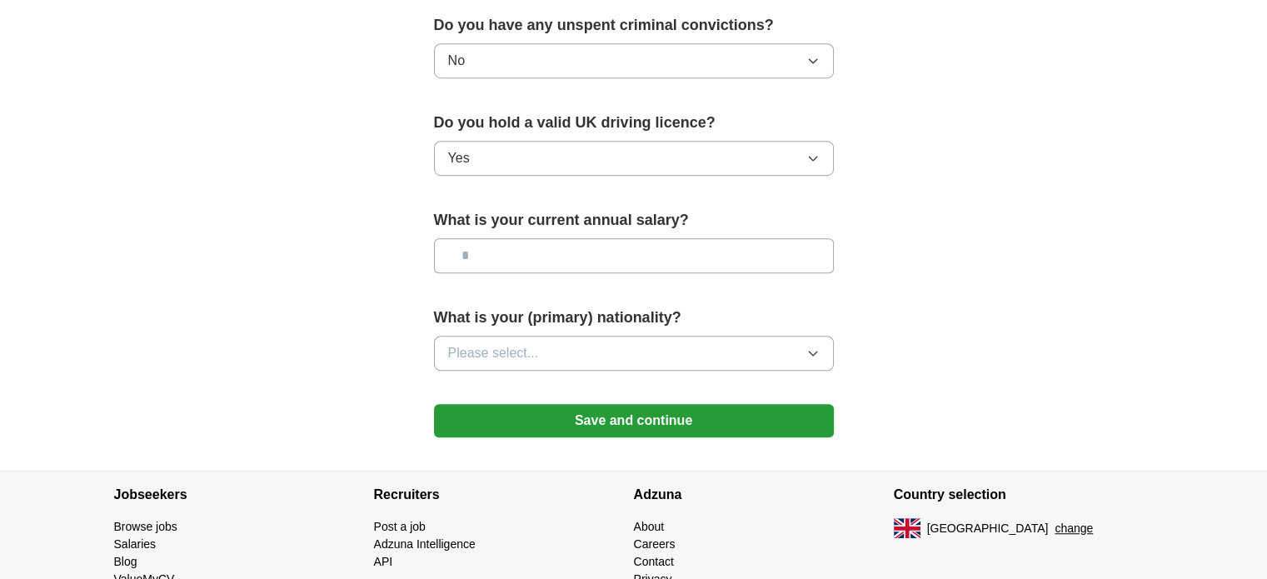
scroll to position [1083, 0]
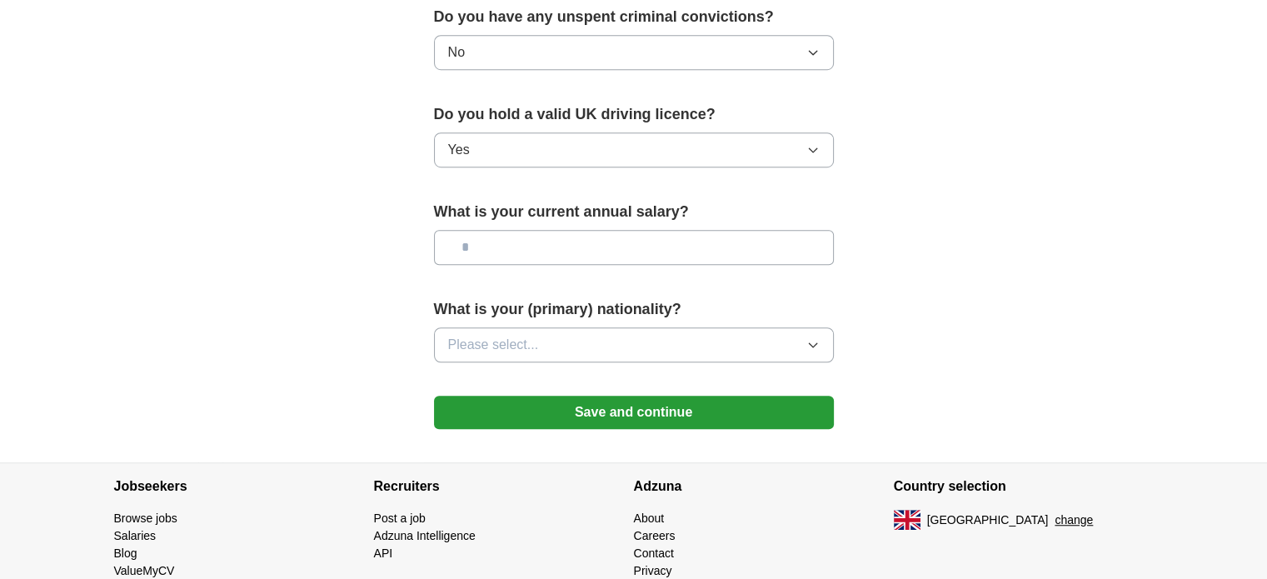
click at [515, 341] on span "Please select..." at bounding box center [493, 345] width 91 height 20
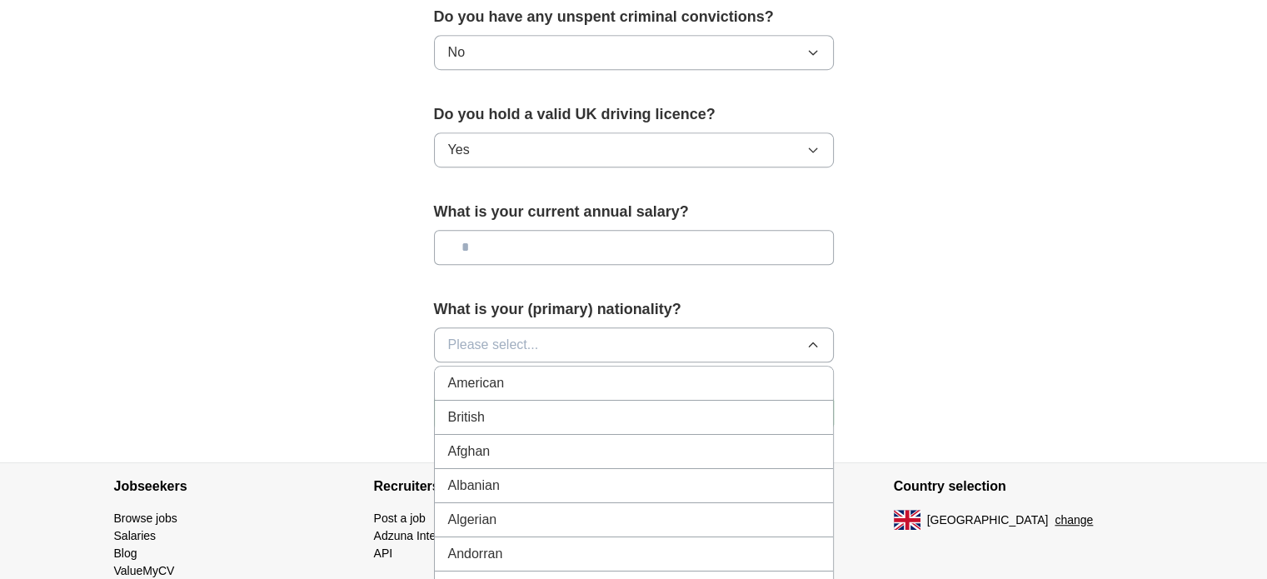
click at [505, 423] on li "British" at bounding box center [634, 418] width 398 height 34
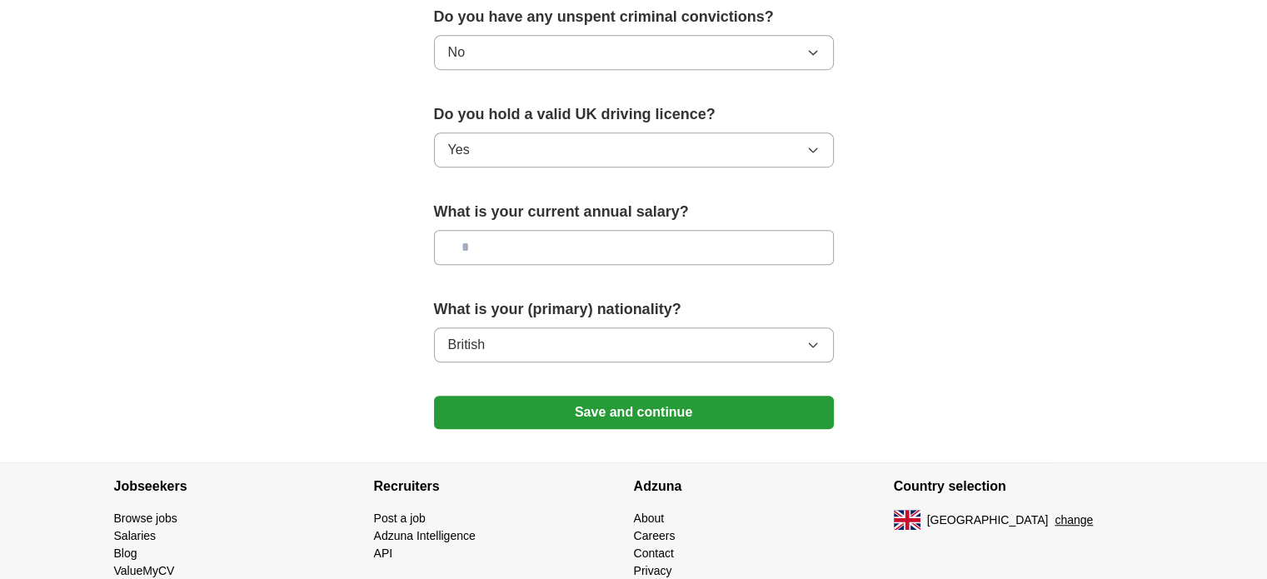
click at [619, 416] on button "Save and continue" at bounding box center [634, 412] width 400 height 33
